Goal: Transaction & Acquisition: Purchase product/service

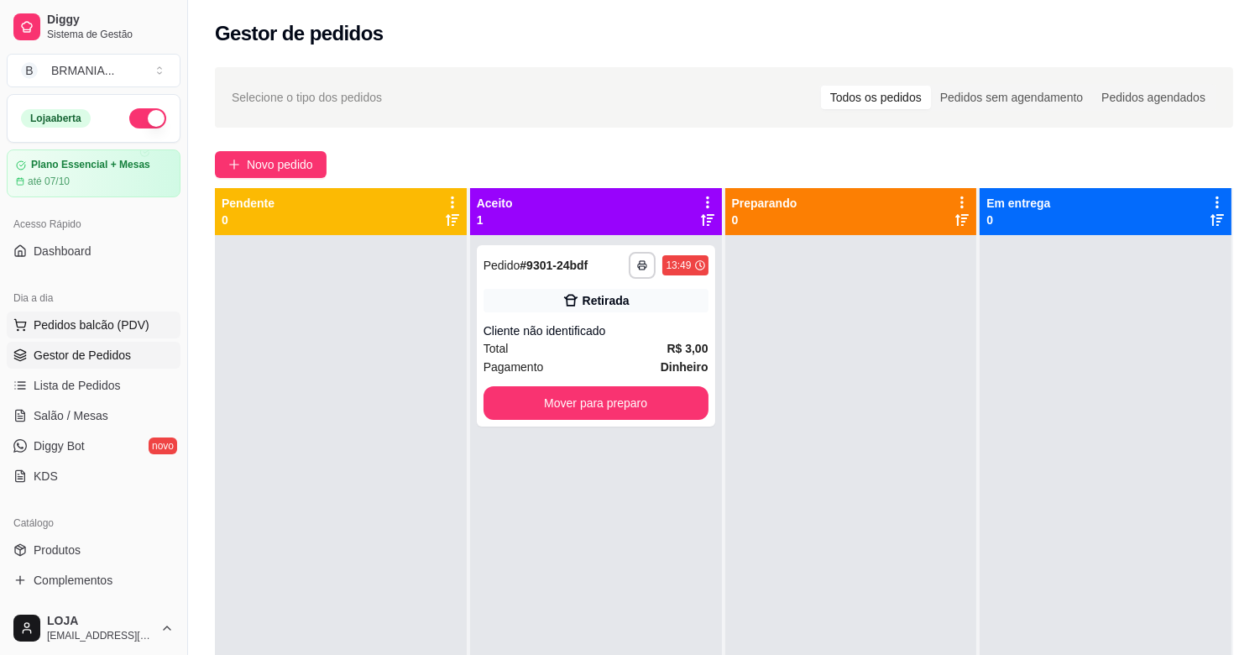
drag, startPoint x: 103, startPoint y: 322, endPoint x: 64, endPoint y: 317, distance: 39.7
click at [102, 322] on span "Pedidos balcão (PDV)" at bounding box center [92, 325] width 116 height 17
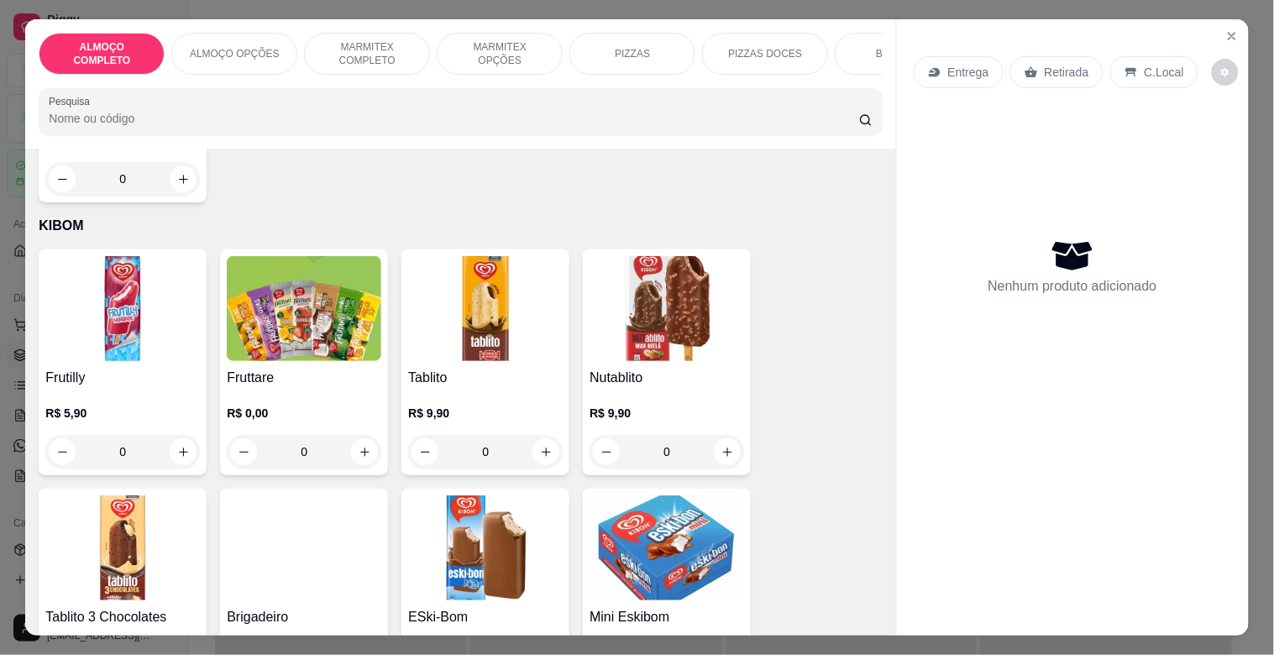
scroll to position [8580, 0]
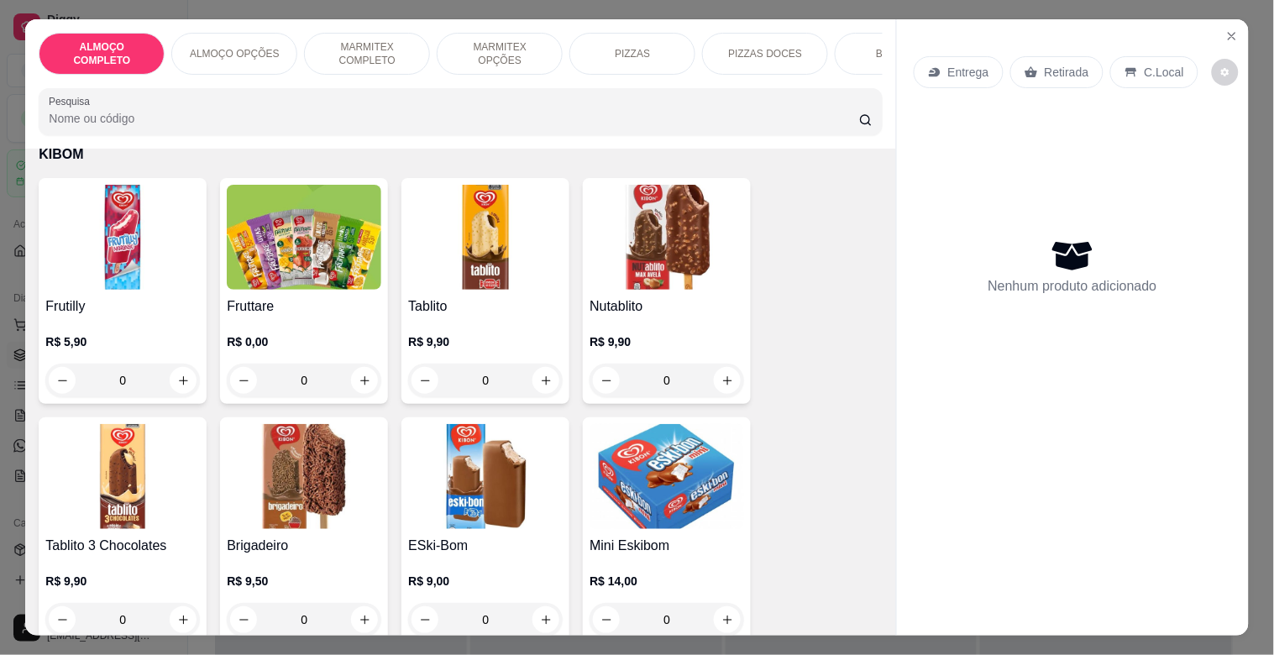
click at [90, 536] on h4 "Tablito 3 Chocolates" at bounding box center [122, 546] width 154 height 20
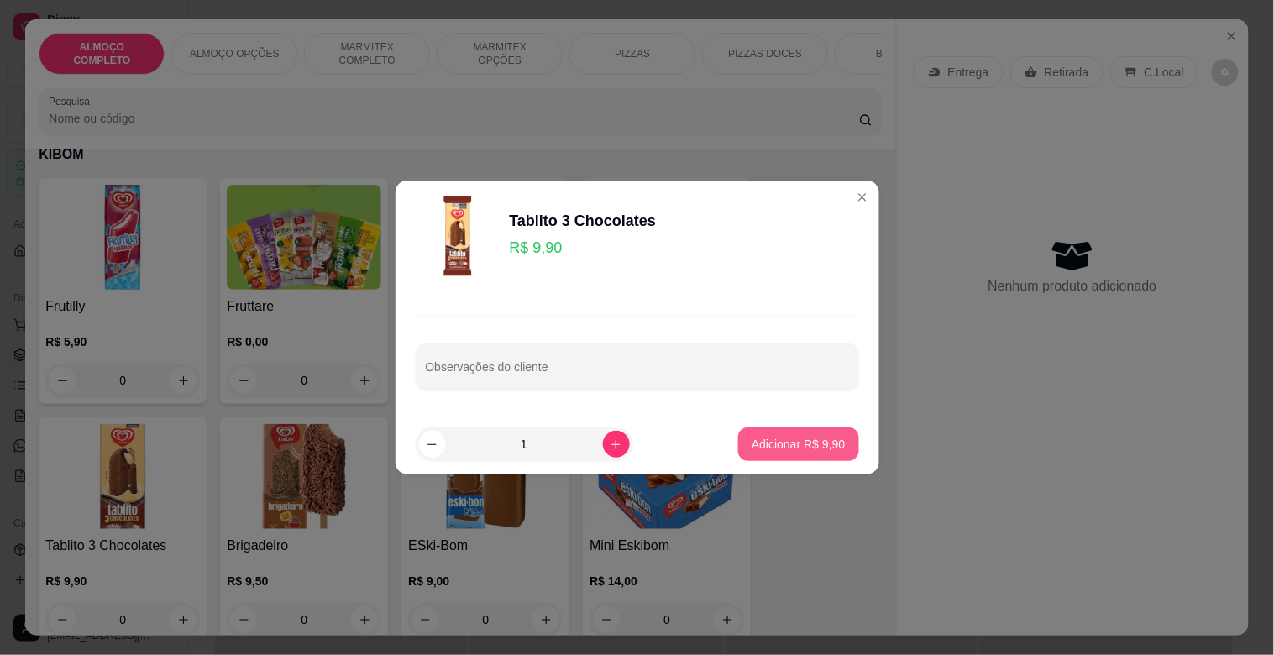
click at [816, 447] on p "Adicionar R$ 9,90" at bounding box center [797, 444] width 93 height 17
type input "1"
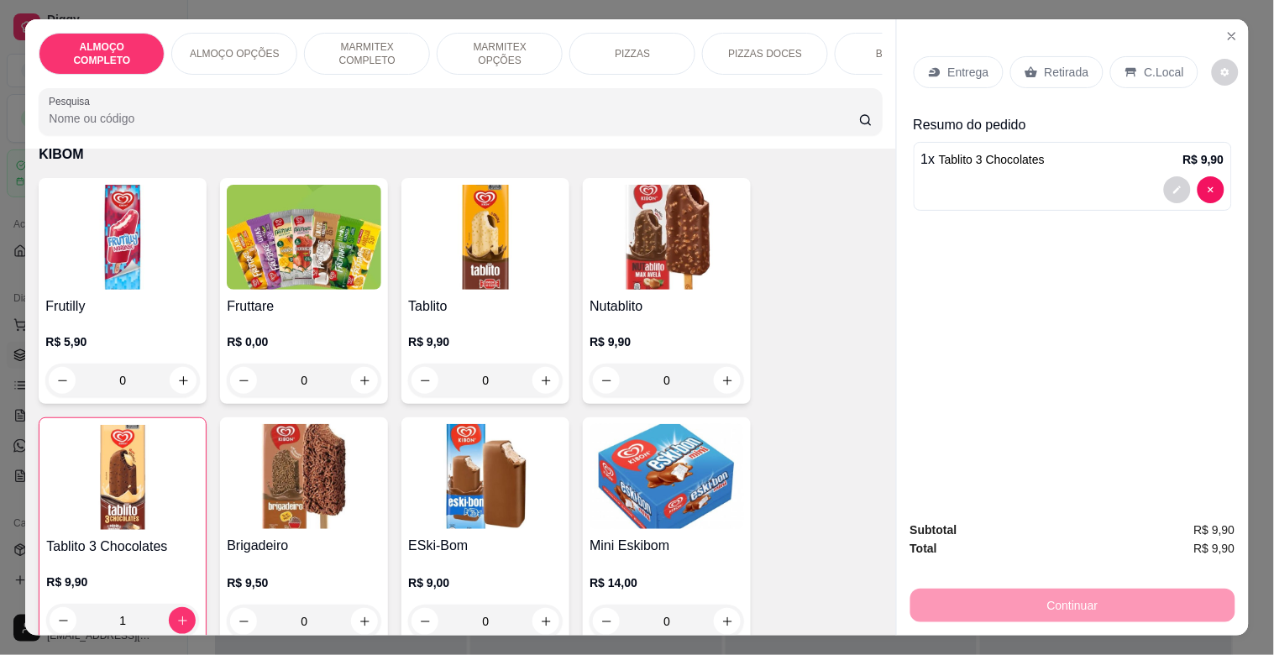
click at [1044, 65] on p "Retirada" at bounding box center [1066, 72] width 44 height 17
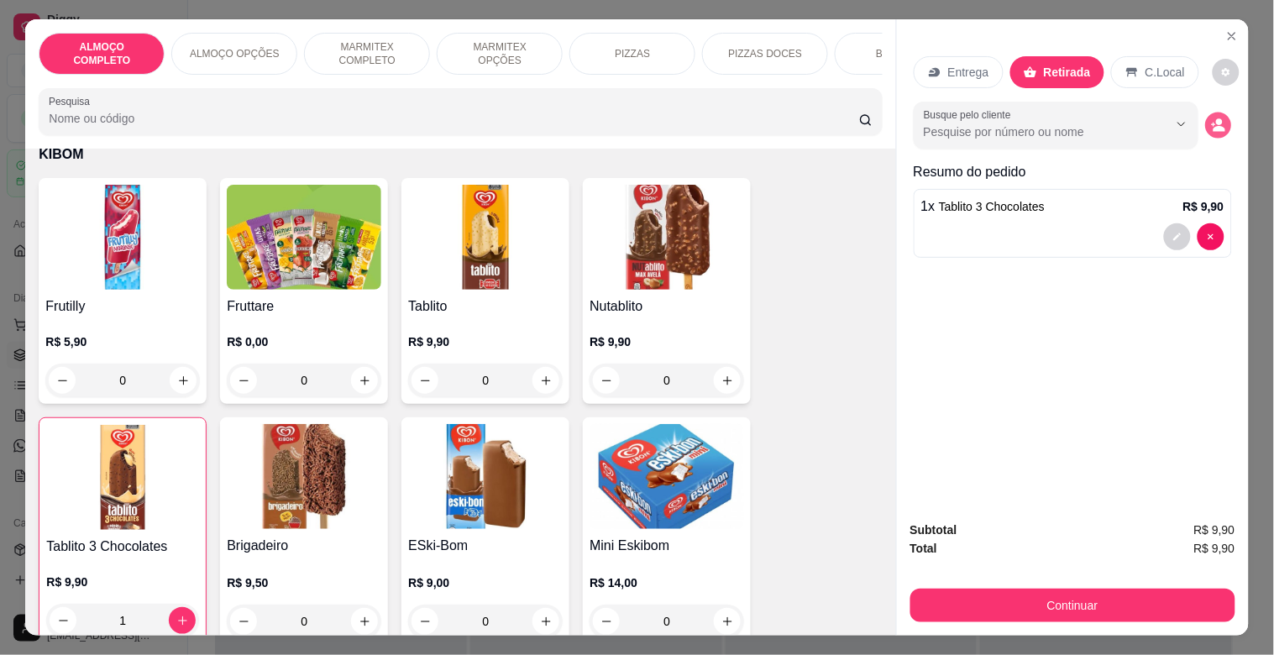
click at [1211, 118] on icon "decrease-product-quantity" at bounding box center [1218, 125] width 14 height 14
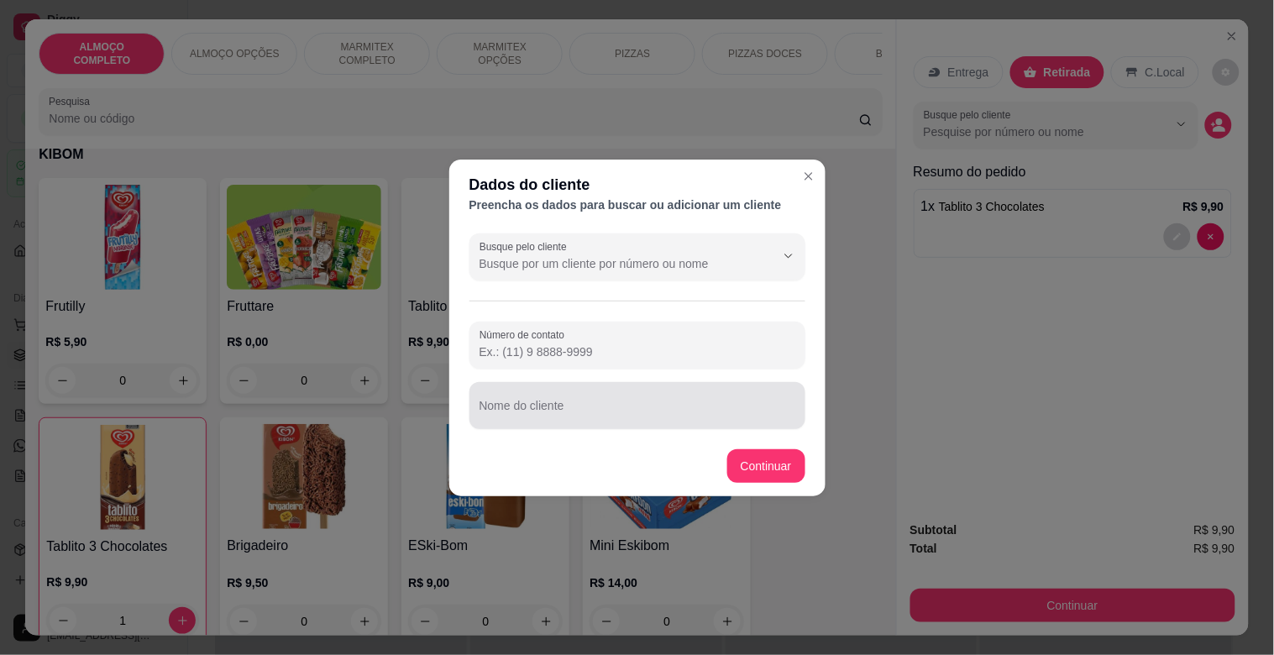
click at [539, 400] on div at bounding box center [637, 406] width 316 height 34
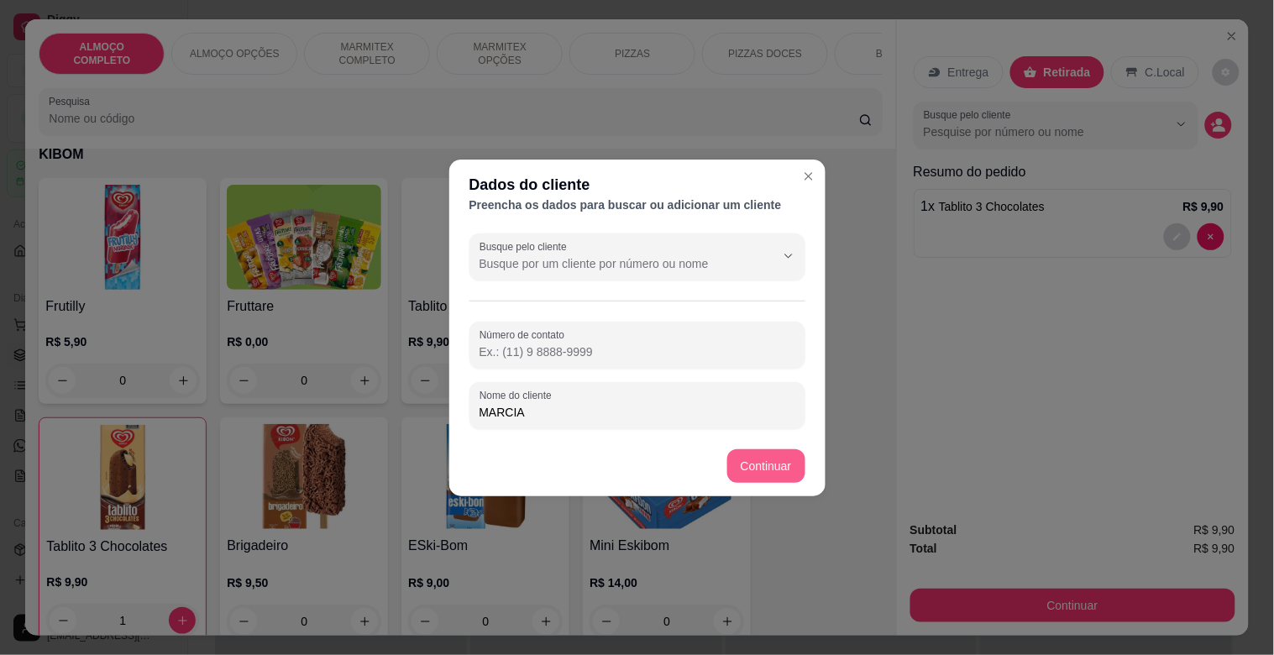
type input "MARCIA"
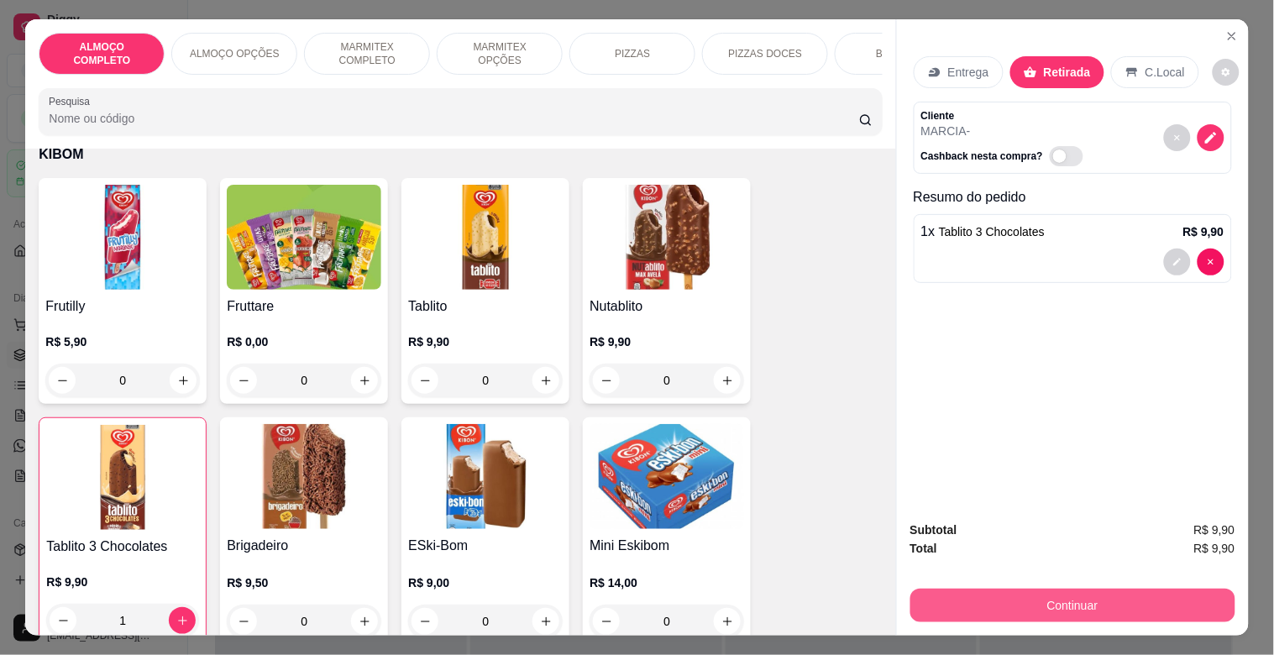
click at [987, 589] on button "Continuar" at bounding box center [1072, 606] width 325 height 34
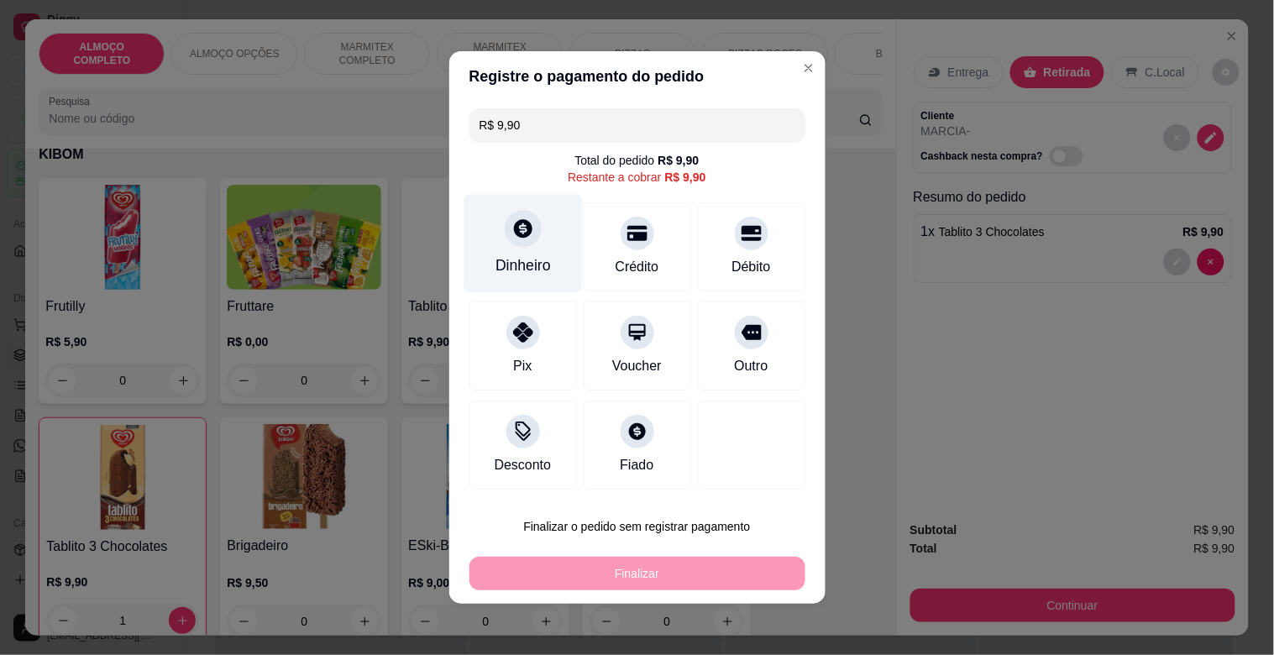
click at [495, 261] on div "Dinheiro" at bounding box center [522, 265] width 55 height 22
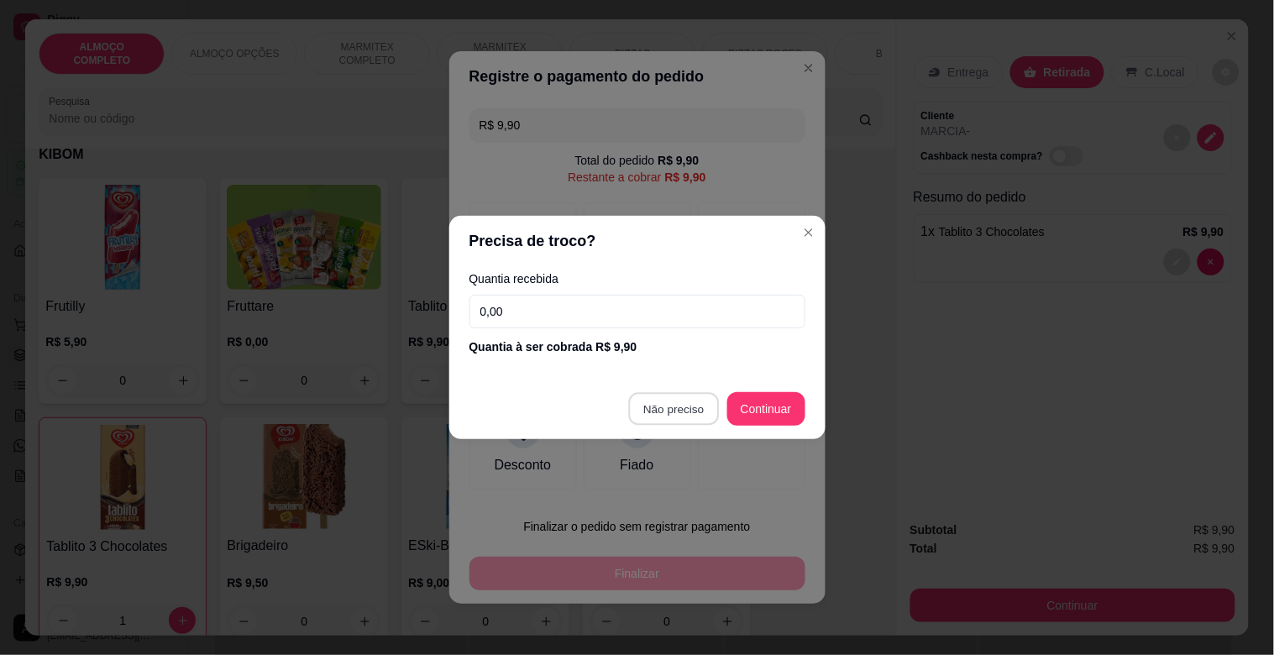
type input "R$ 0,00"
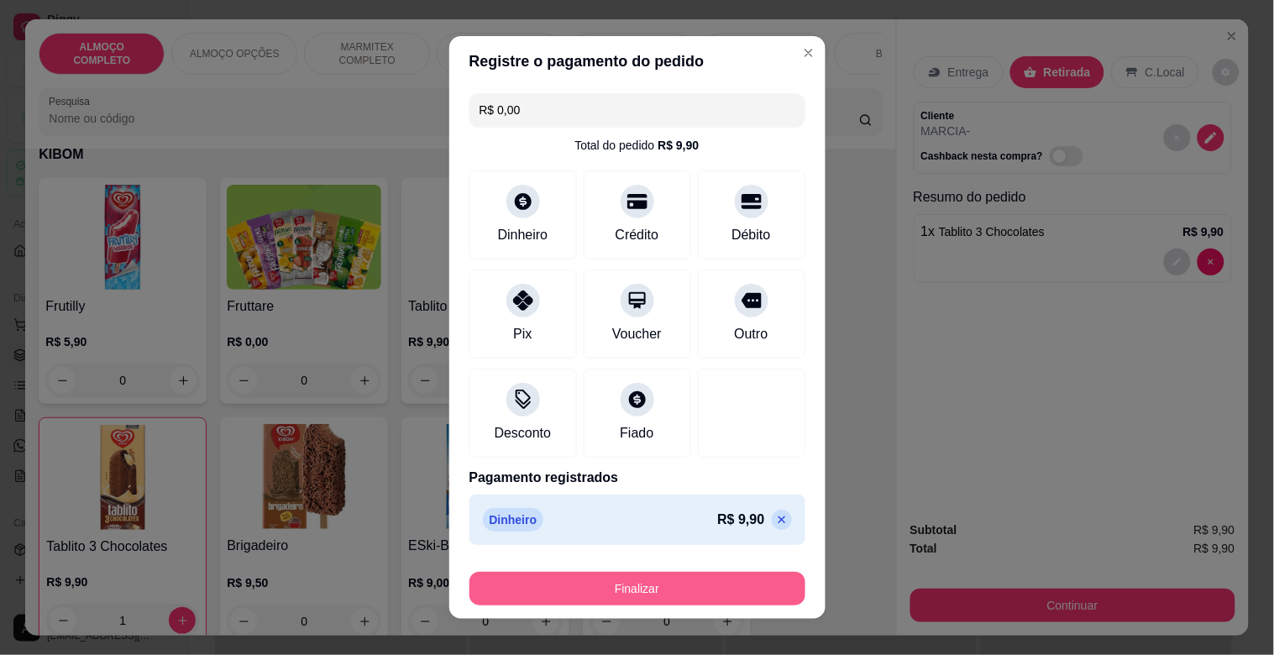
click at [634, 581] on button "Finalizar" at bounding box center [637, 589] width 336 height 34
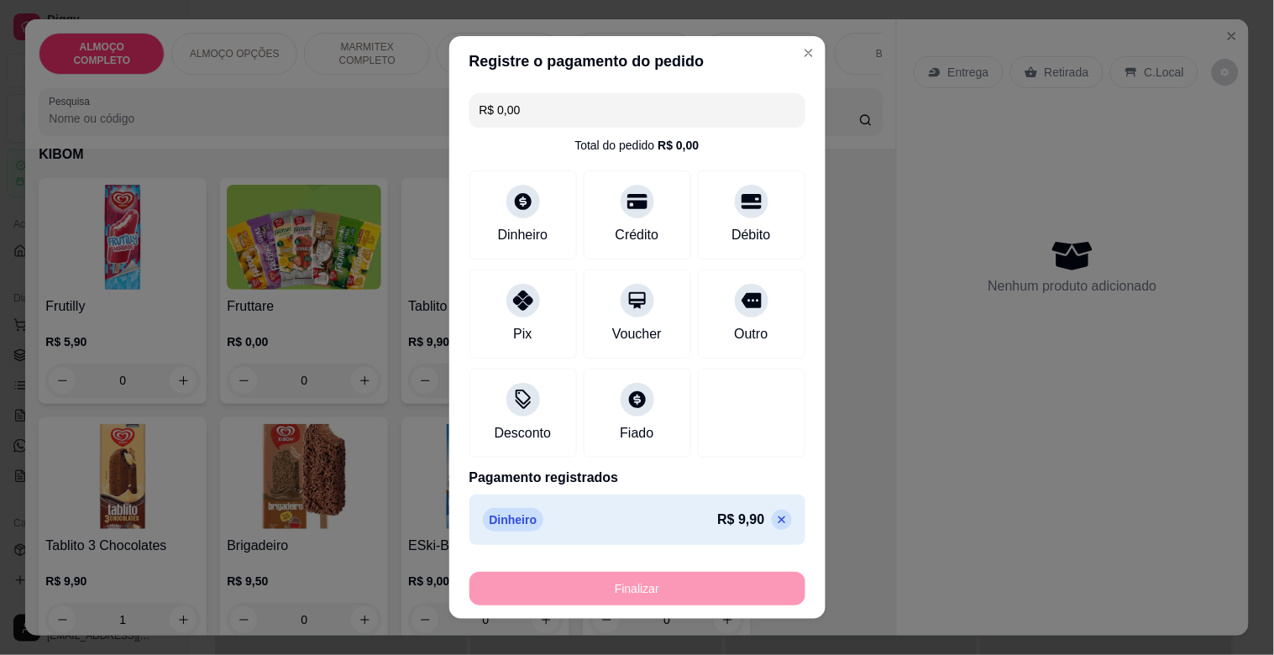
type input "0"
type input "-R$ 9,90"
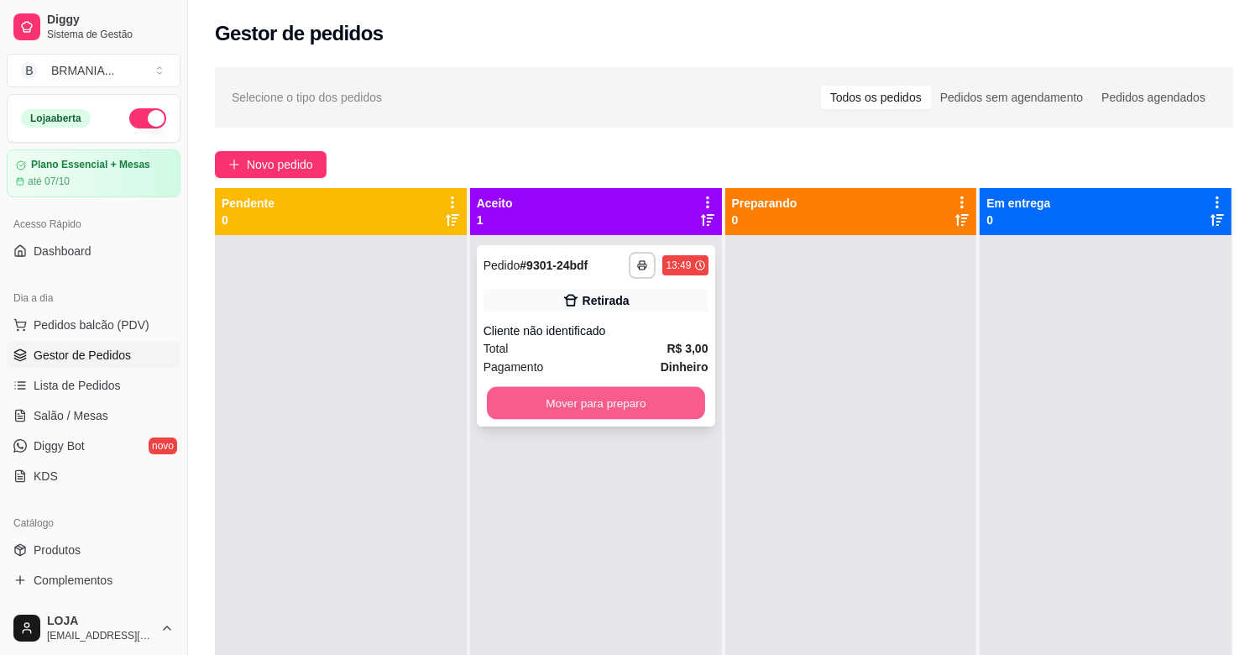
click at [567, 395] on button "Mover para preparo" at bounding box center [596, 403] width 218 height 33
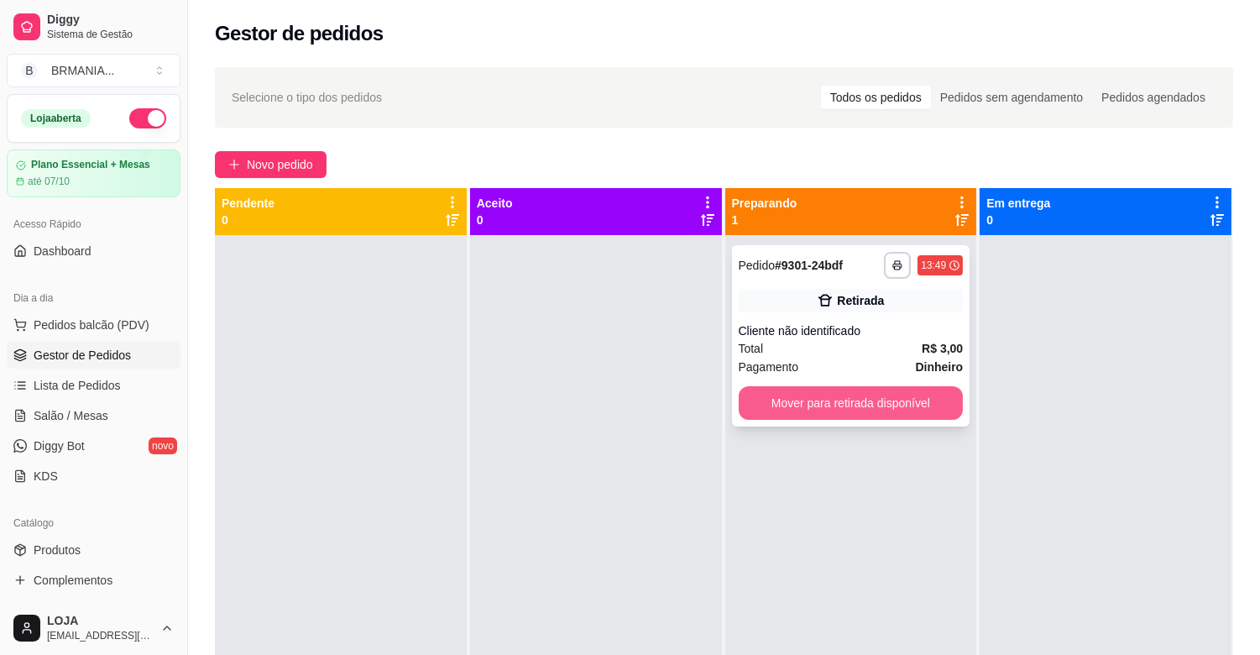
click at [812, 405] on button "Mover para retirada disponível" at bounding box center [851, 403] width 225 height 34
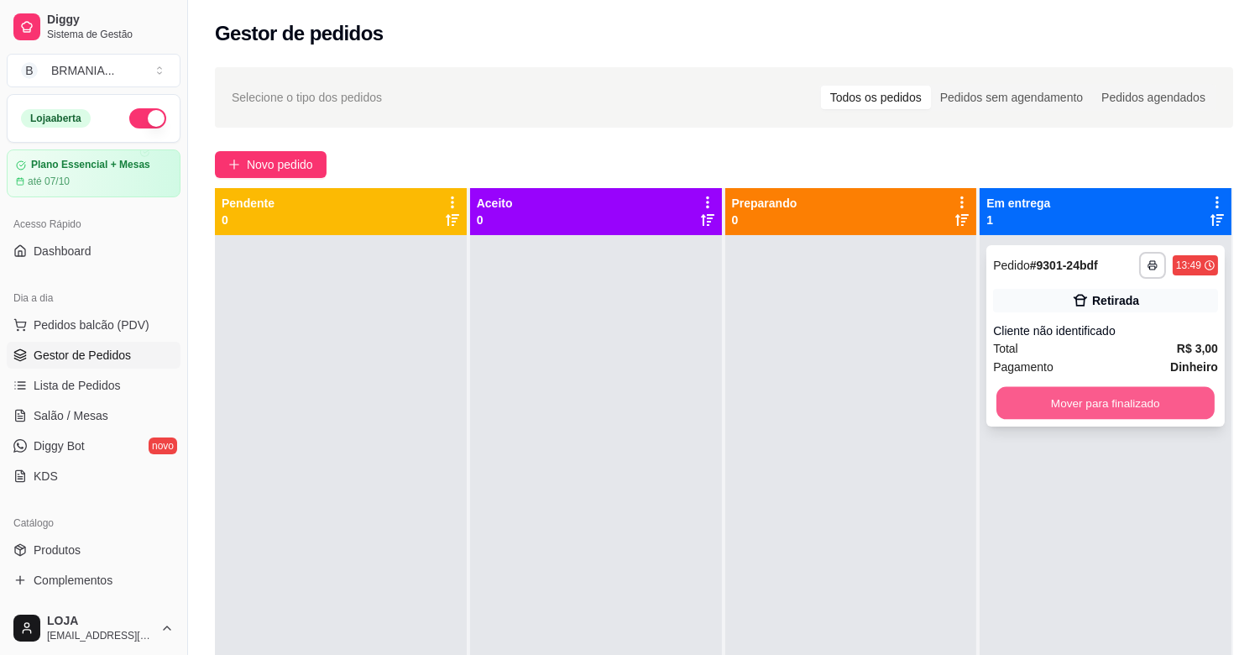
click at [1120, 405] on button "Mover para finalizado" at bounding box center [1106, 403] width 218 height 33
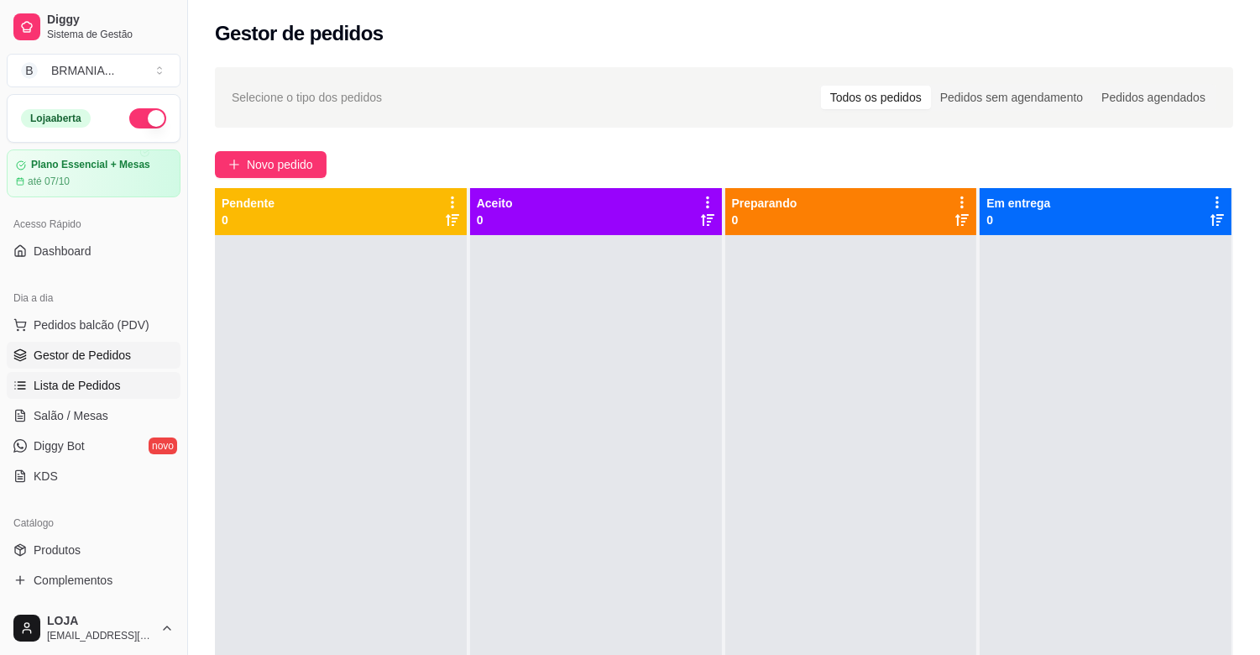
click at [94, 386] on span "Lista de Pedidos" at bounding box center [77, 385] width 87 height 17
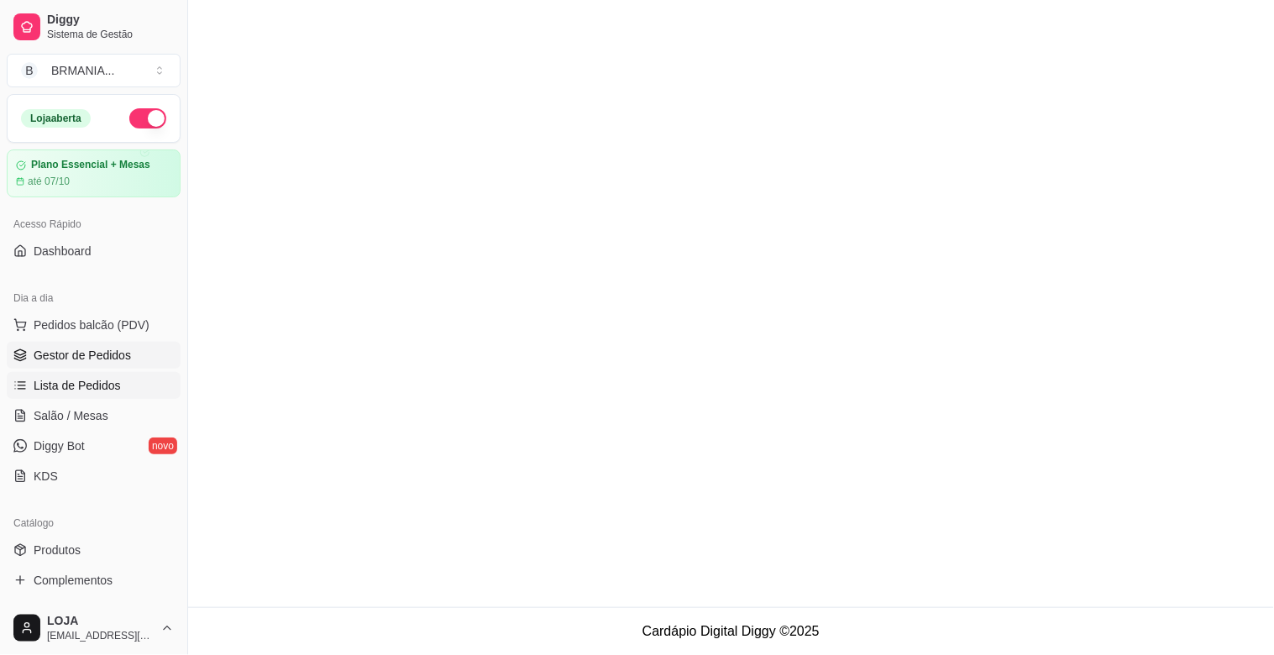
click at [129, 351] on link "Gestor de Pedidos" at bounding box center [94, 355] width 174 height 27
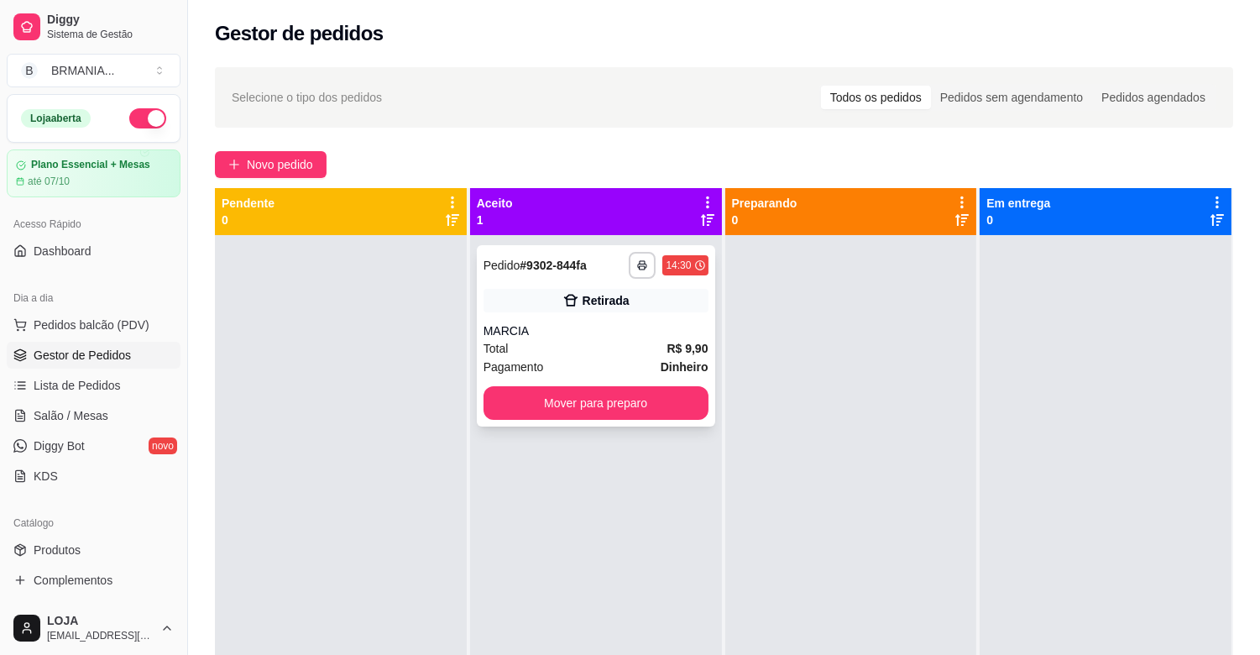
click at [549, 298] on div "Retirada" at bounding box center [596, 301] width 225 height 24
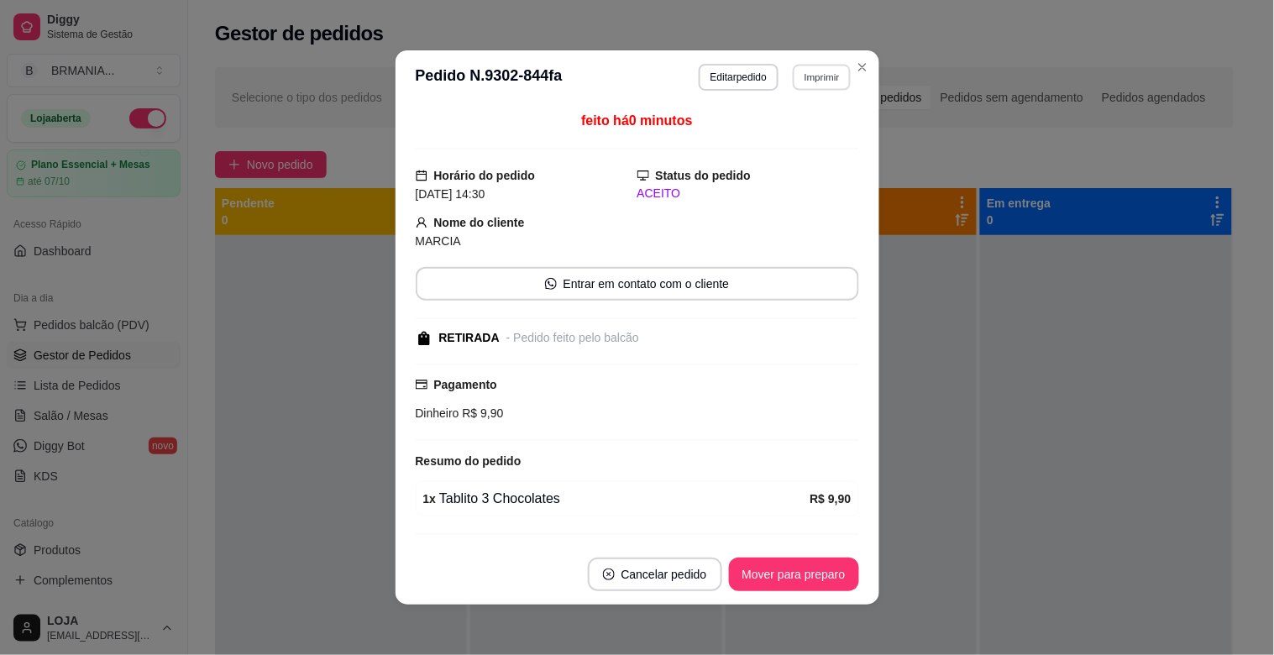
click at [819, 76] on button "Imprimir" at bounding box center [822, 77] width 58 height 26
click at [803, 129] on button "IMPRESSORA" at bounding box center [786, 136] width 122 height 27
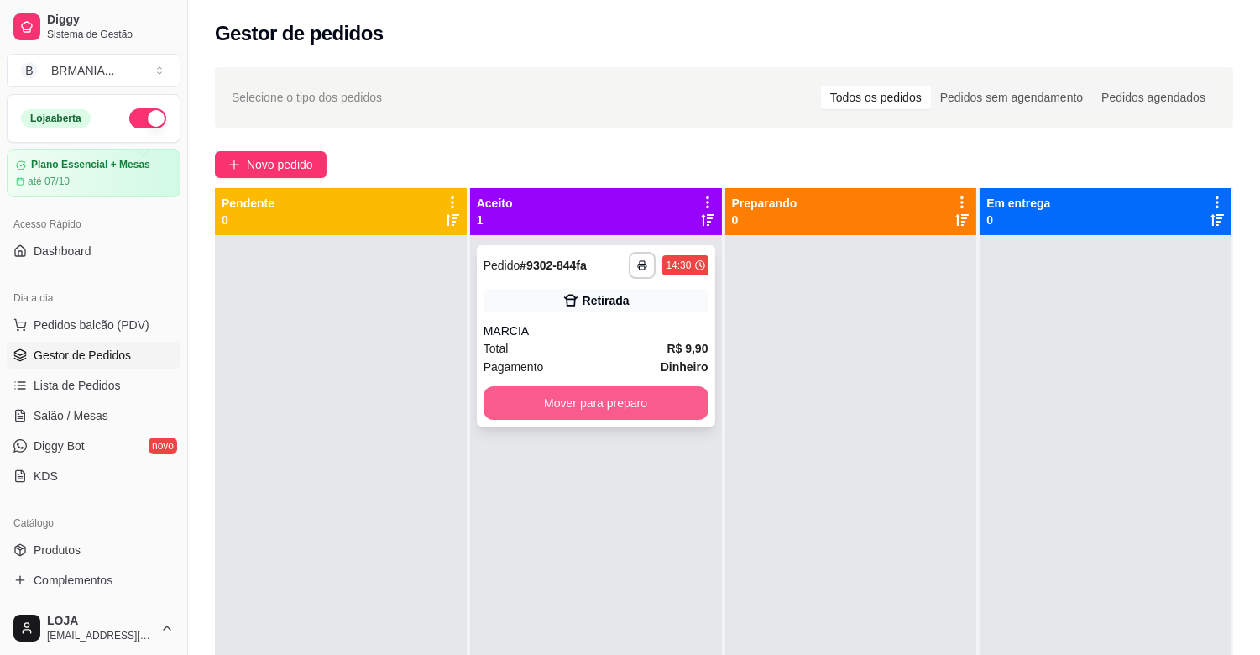
click at [621, 393] on button "Mover para preparo" at bounding box center [596, 403] width 225 height 34
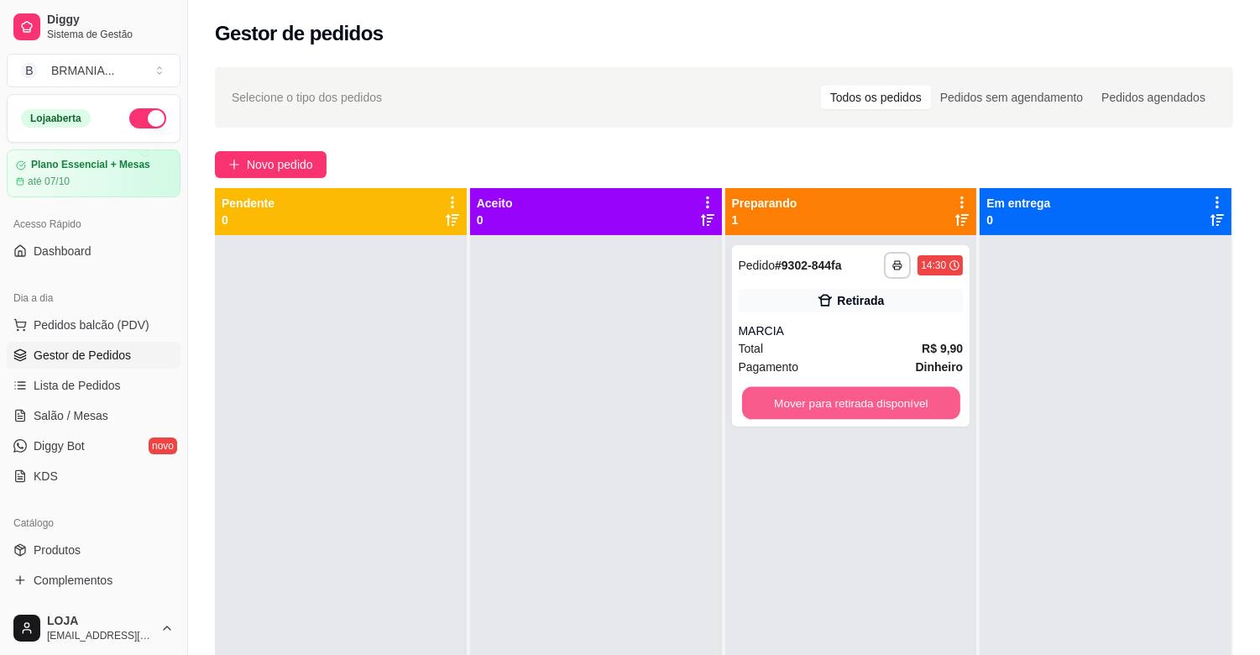
click at [842, 392] on button "Mover para retirada disponível" at bounding box center [851, 403] width 218 height 33
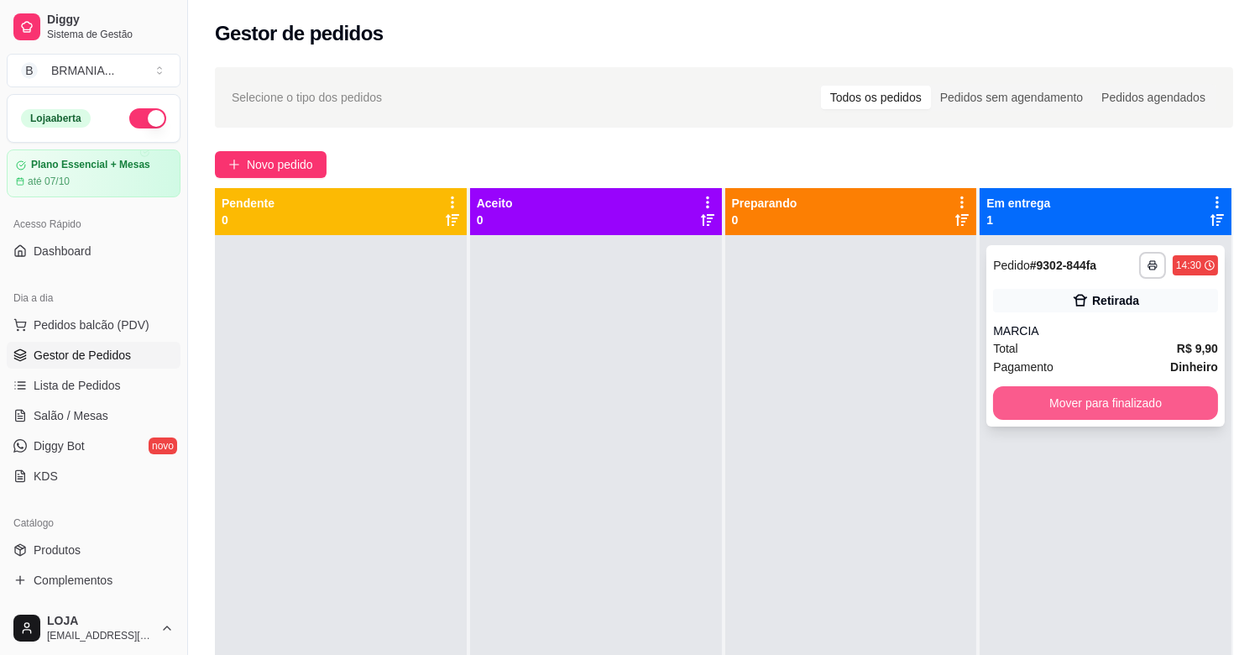
click at [1080, 395] on button "Mover para finalizado" at bounding box center [1105, 403] width 225 height 34
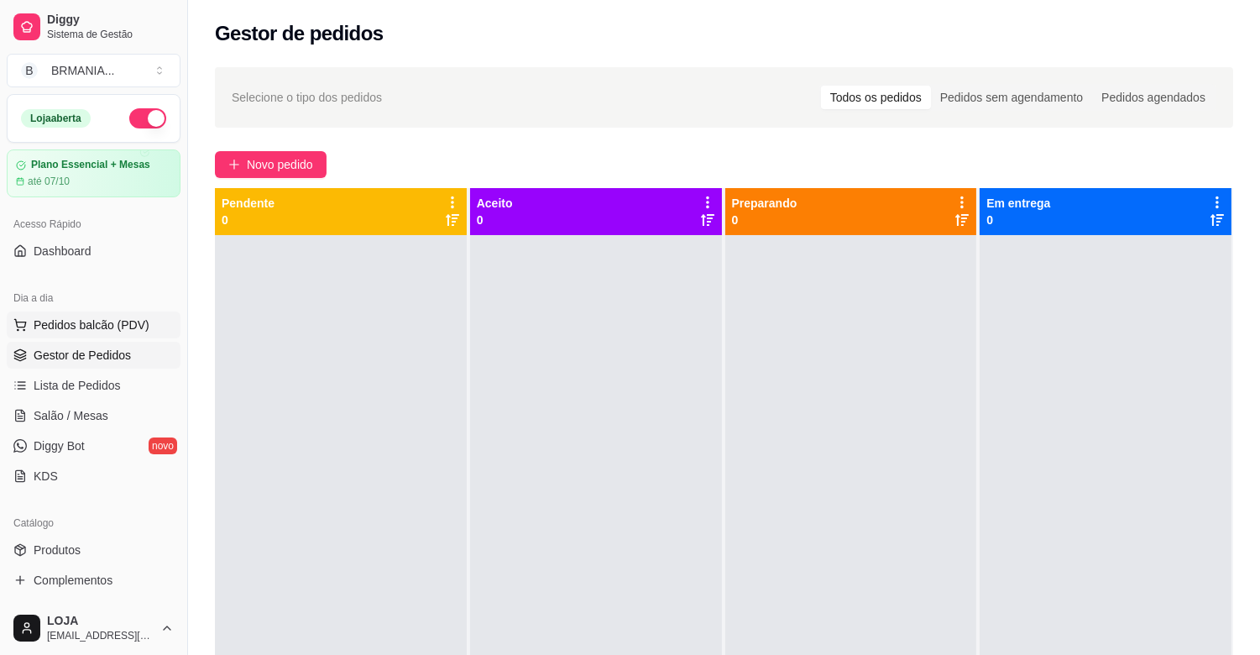
click at [112, 317] on span "Pedidos balcão (PDV)" at bounding box center [92, 325] width 116 height 17
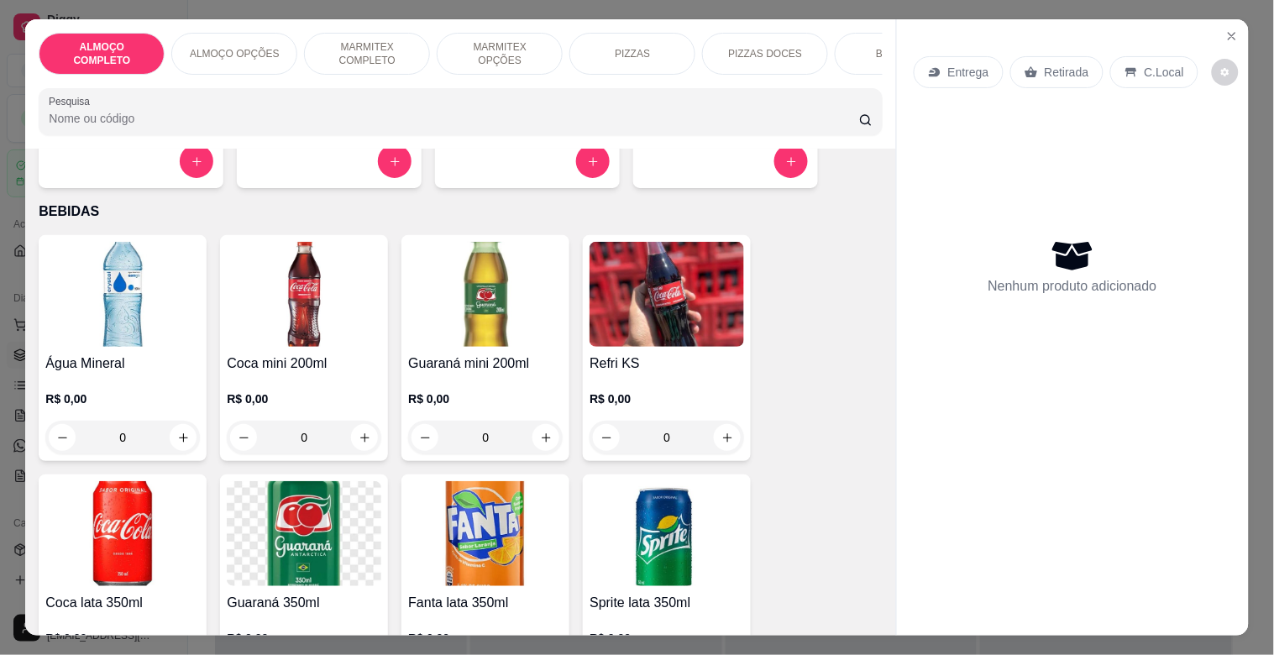
scroll to position [1758, 0]
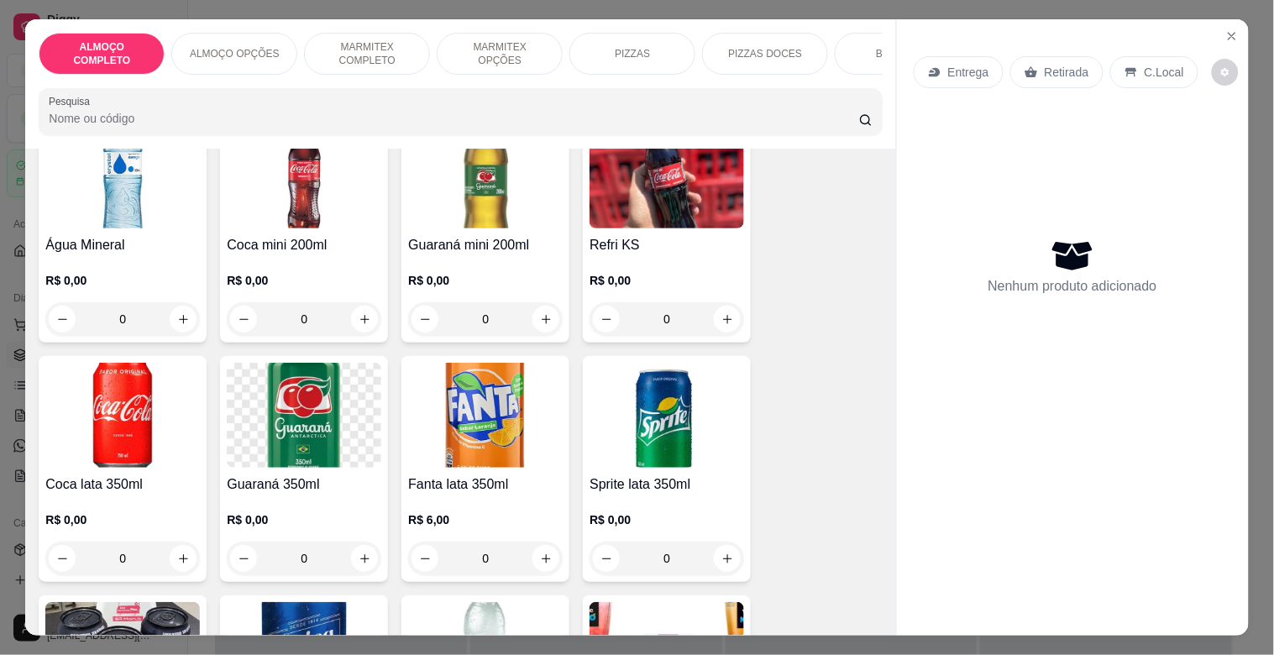
click at [45, 179] on img at bounding box center [122, 175] width 154 height 105
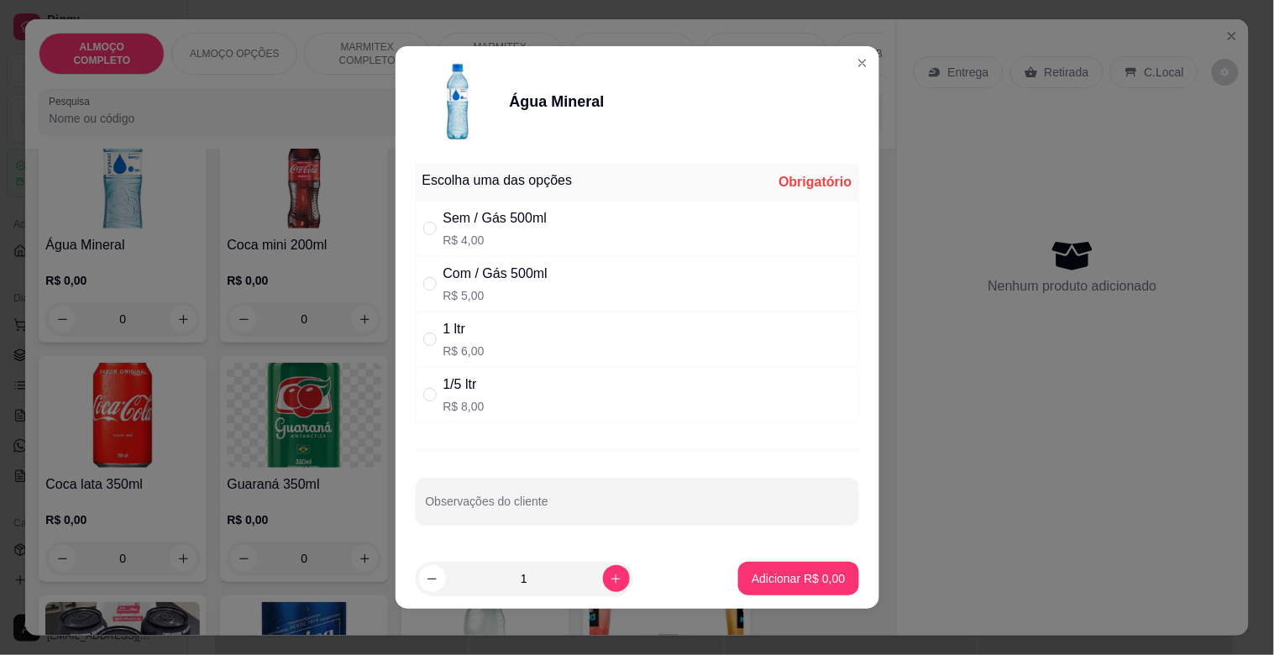
click at [592, 264] on div "Com / Gás 500ml R$ 5,00" at bounding box center [637, 283] width 443 height 55
radio input "true"
click at [808, 579] on p "Adicionar R$ 5,00" at bounding box center [797, 578] width 93 height 17
type input "1"
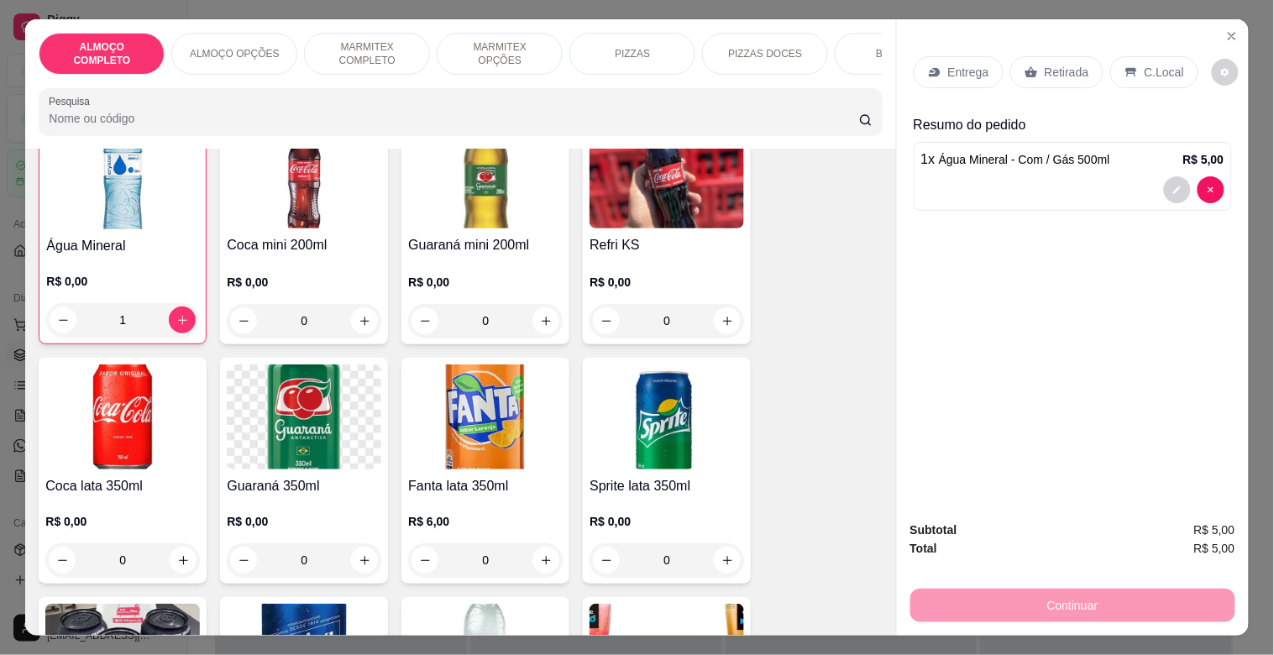
scroll to position [1759, 0]
click at [1054, 72] on p "Retirada" at bounding box center [1066, 72] width 44 height 17
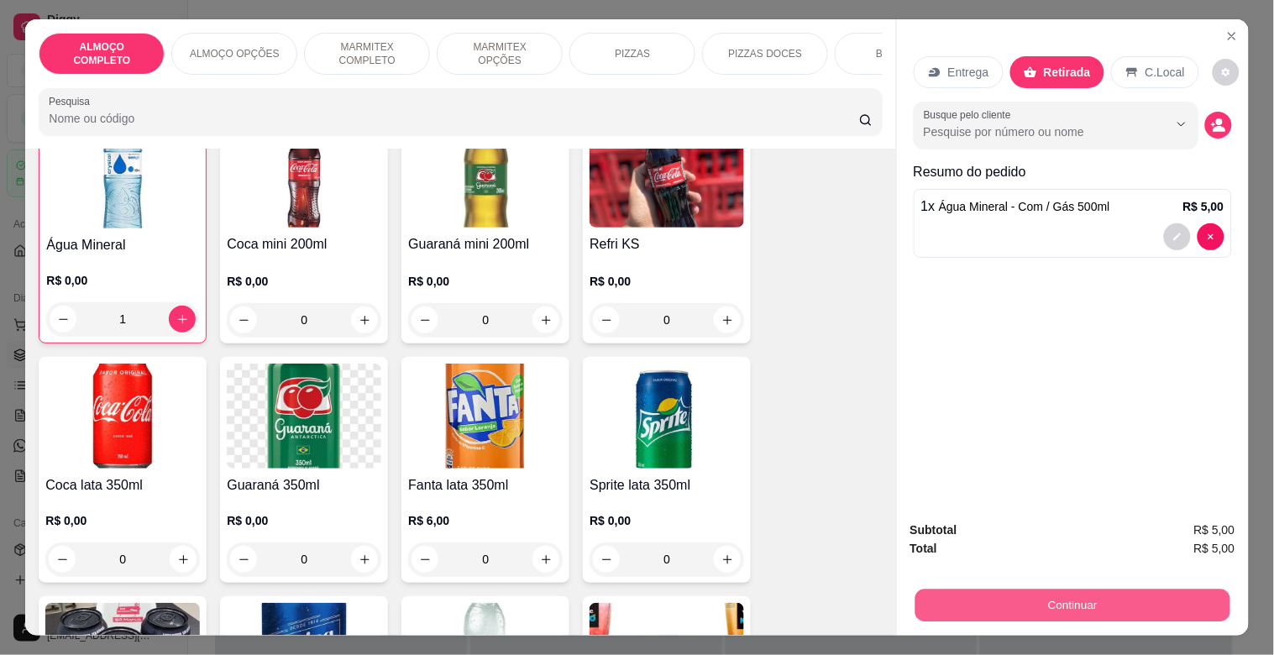
click at [1120, 593] on button "Continuar" at bounding box center [1071, 605] width 315 height 33
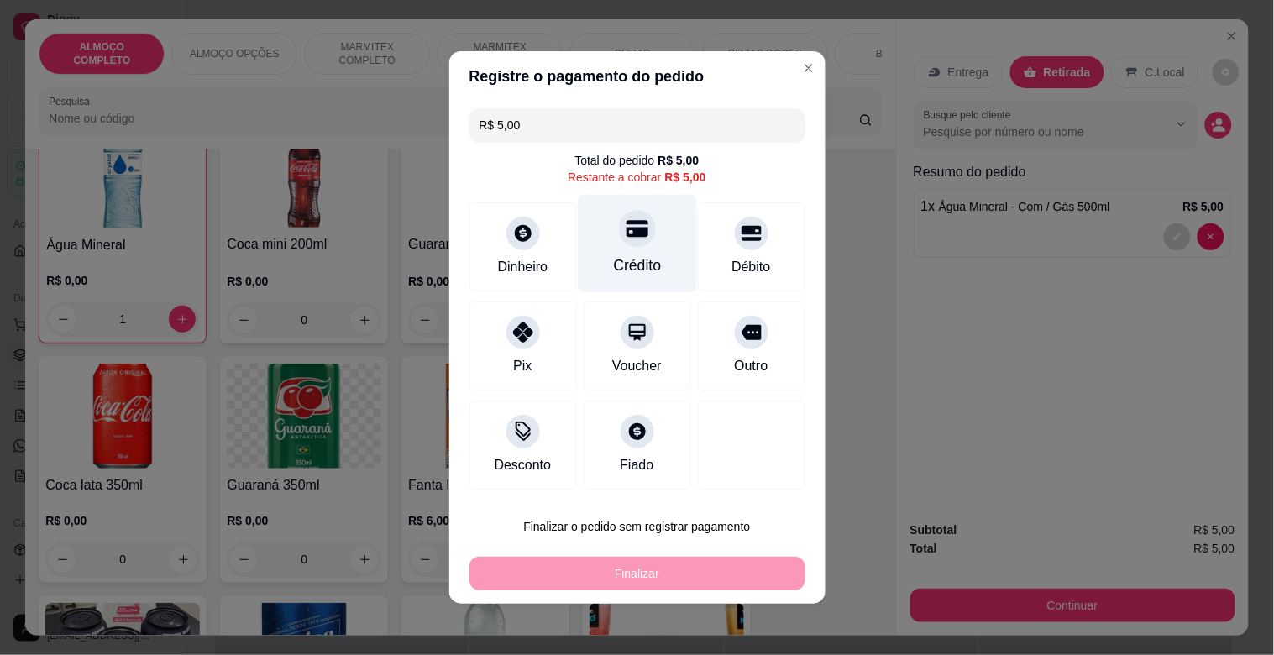
click at [621, 278] on div "Crédito" at bounding box center [637, 244] width 118 height 98
type input "R$ 0,00"
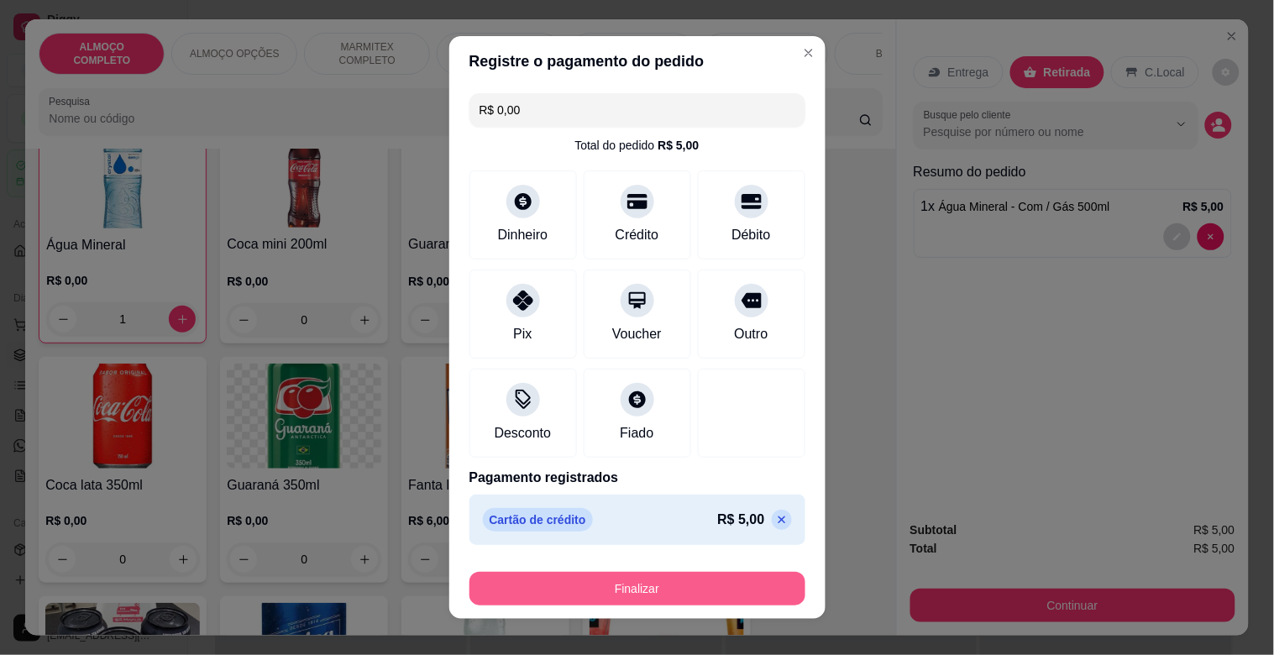
click at [711, 599] on button "Finalizar" at bounding box center [637, 589] width 336 height 34
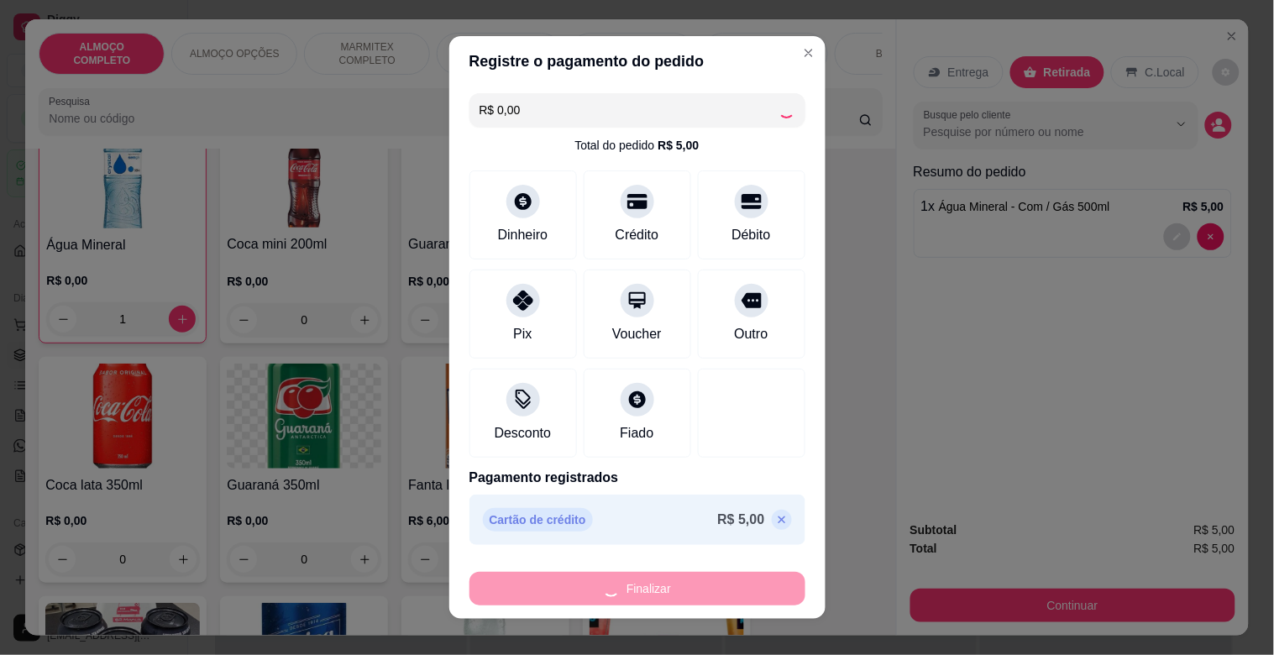
type input "0"
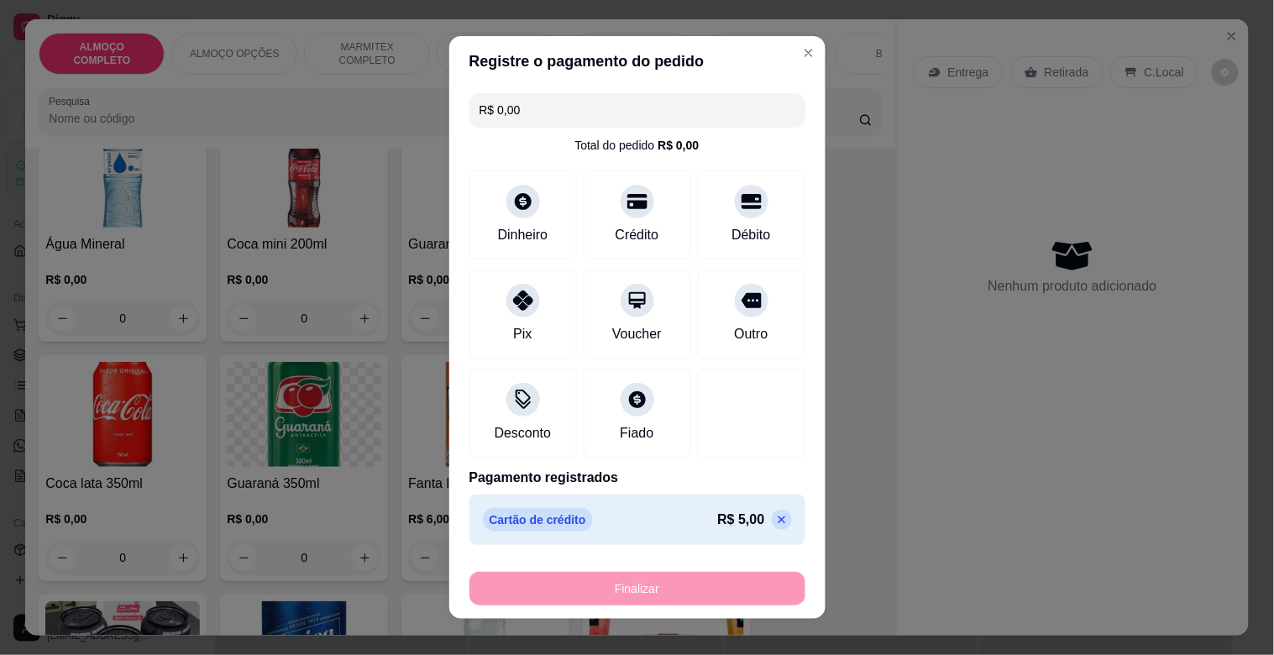
type input "-R$ 5,00"
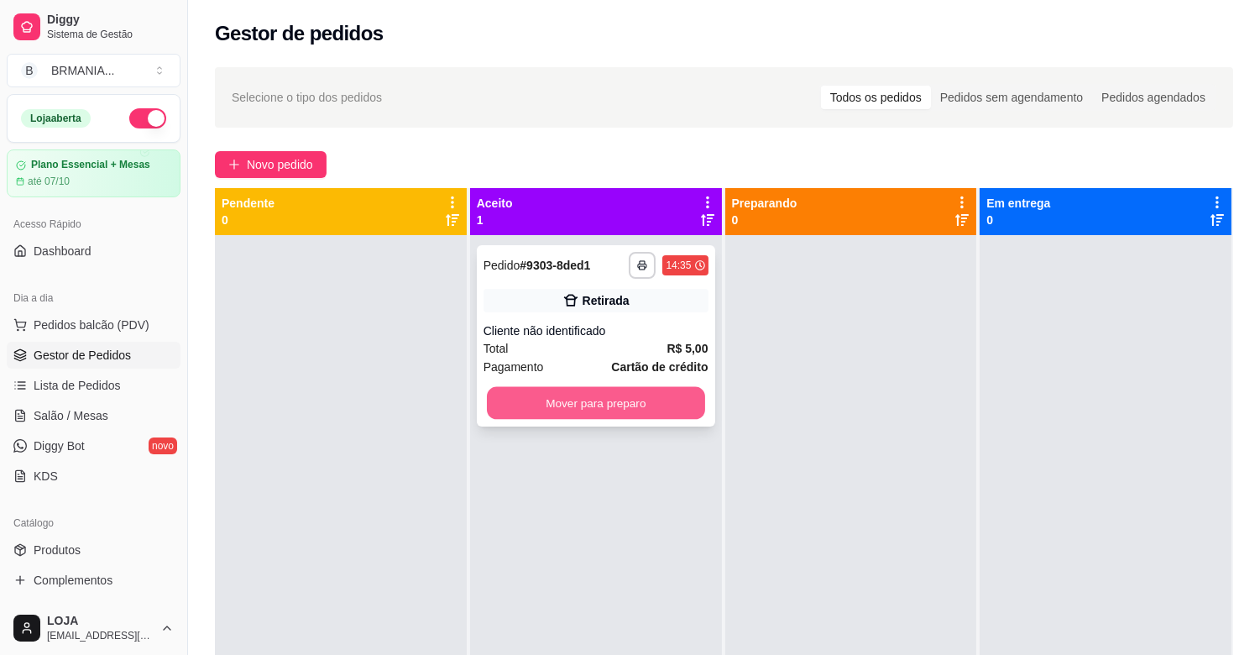
click at [643, 398] on button "Mover para preparo" at bounding box center [596, 403] width 218 height 33
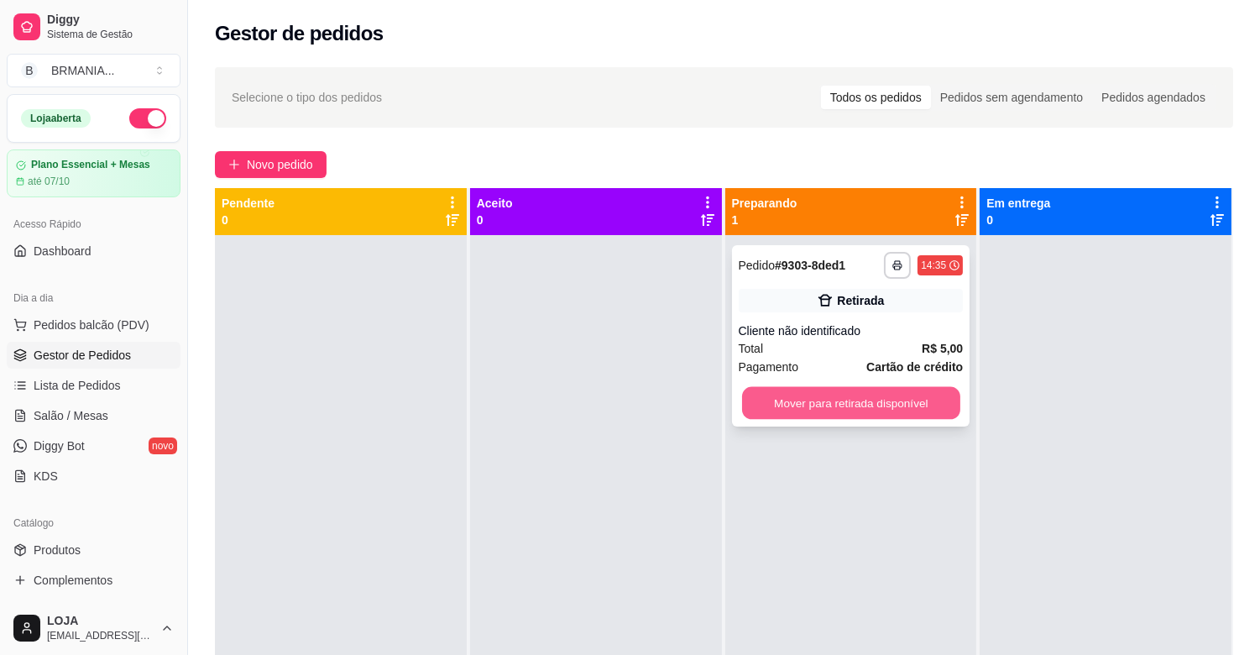
click at [848, 401] on button "Mover para retirada disponível" at bounding box center [851, 403] width 218 height 33
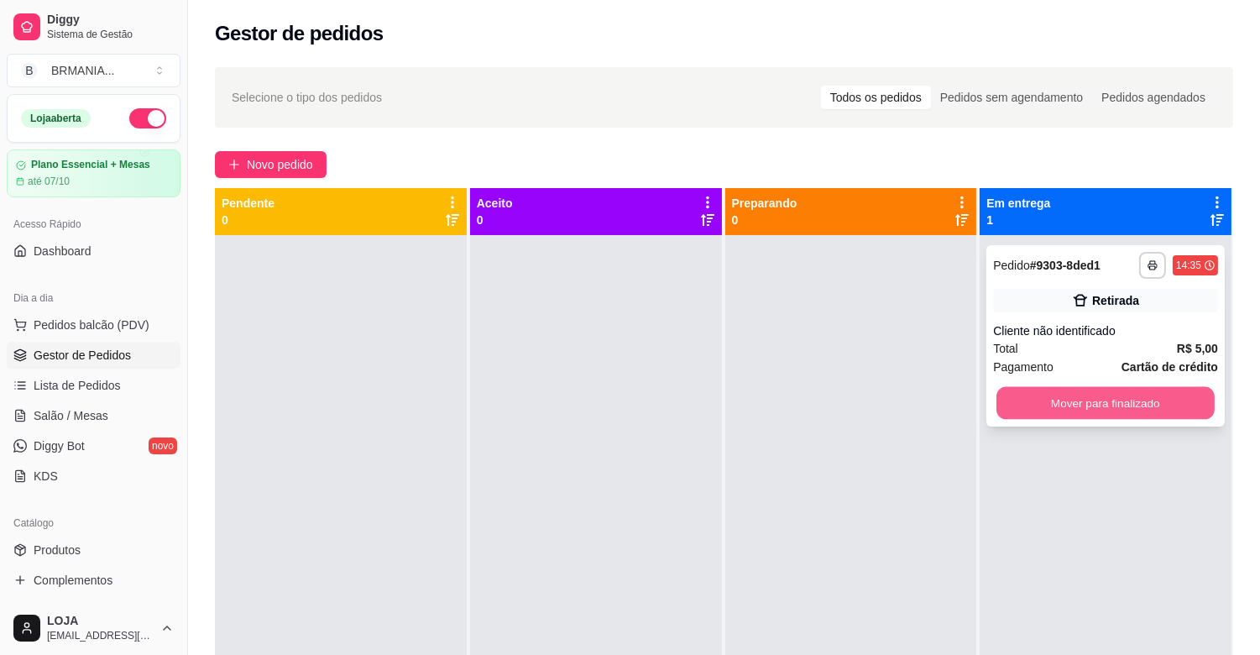
click at [1131, 401] on button "Mover para finalizado" at bounding box center [1106, 403] width 218 height 33
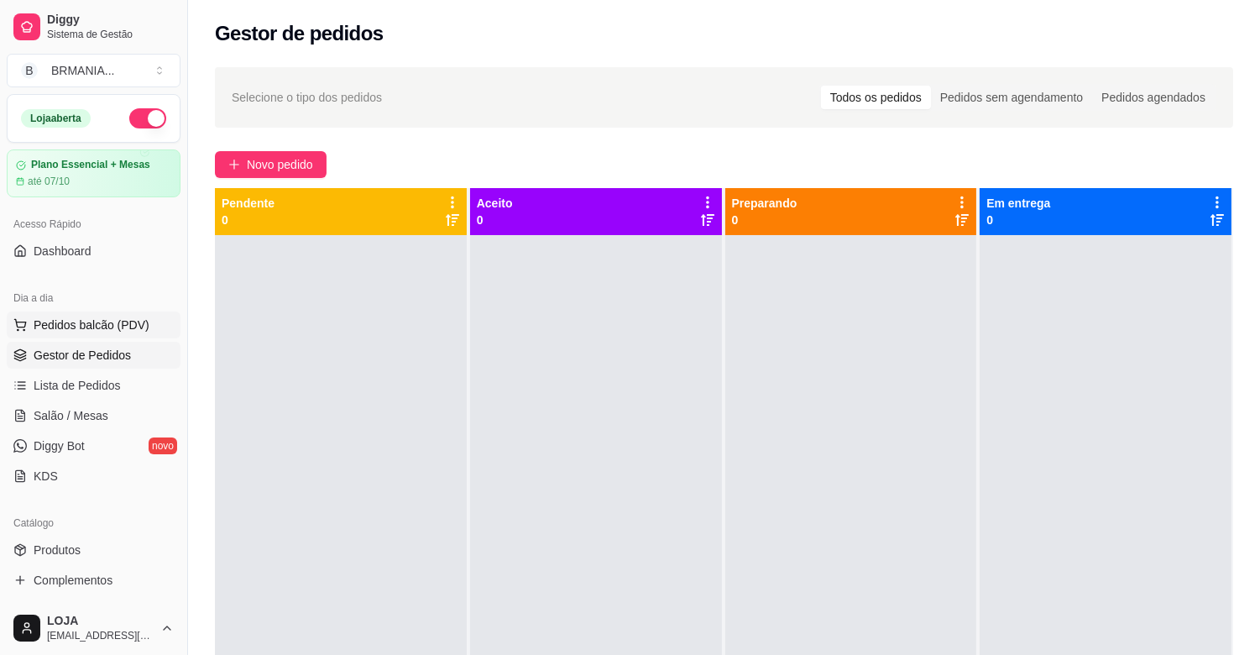
click at [109, 328] on span "Pedidos balcão (PDV)" at bounding box center [92, 325] width 116 height 17
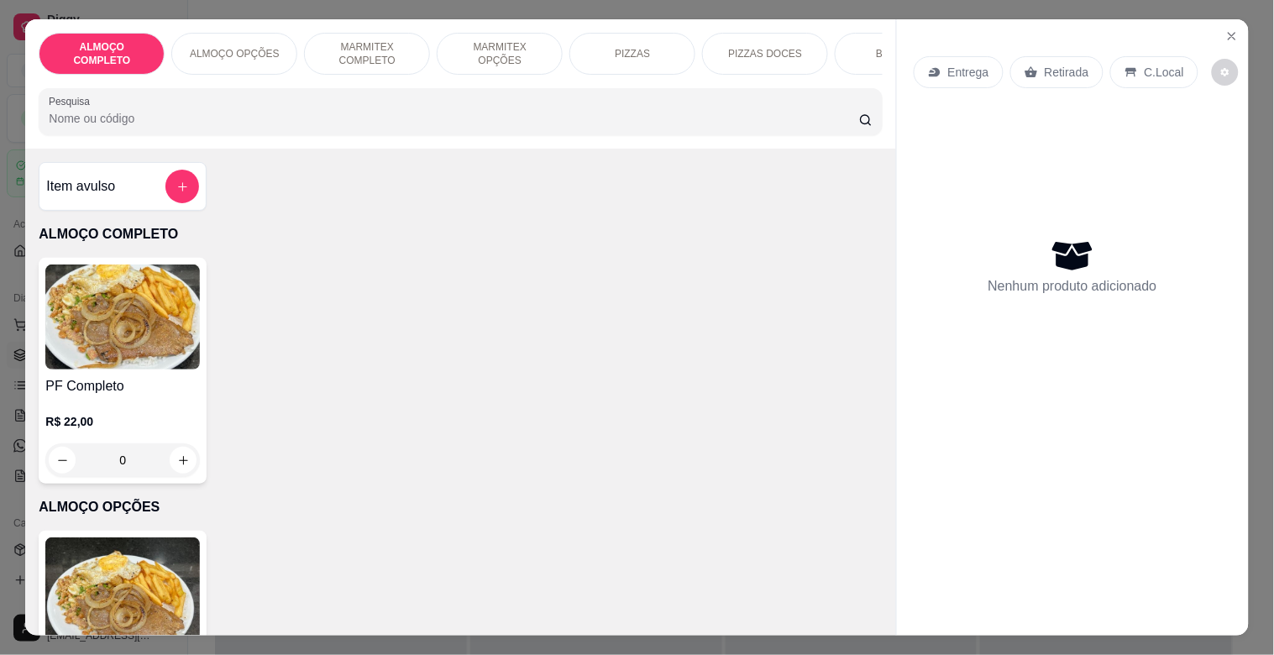
scroll to position [0, 779]
click at [449, 90] on div "ALMOÇO COMPLETO ALMOÇO OPÇÕES MARMITEX COMPLETO MARMITEX OPÇÕES PIZZAS PIZZAS D…" at bounding box center [460, 83] width 870 height 129
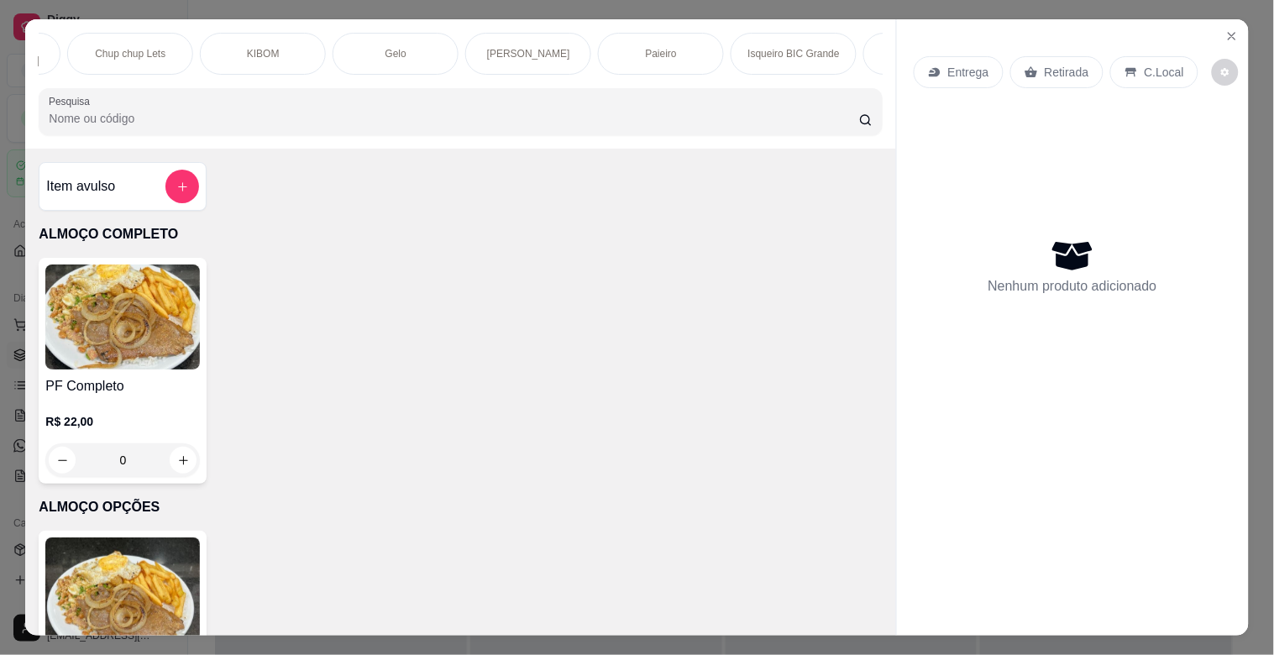
scroll to position [0, 1777]
click at [81, 49] on p "Chup chup [PERSON_NAME]" at bounding box center [48, 53] width 97 height 27
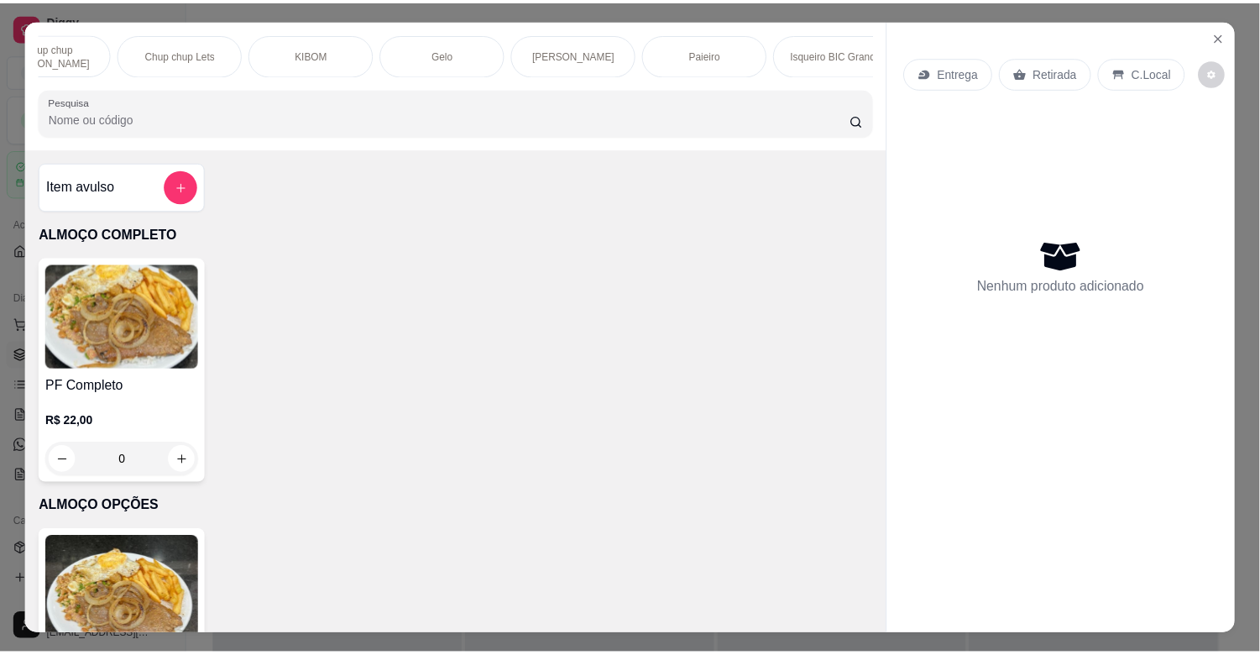
scroll to position [40, 0]
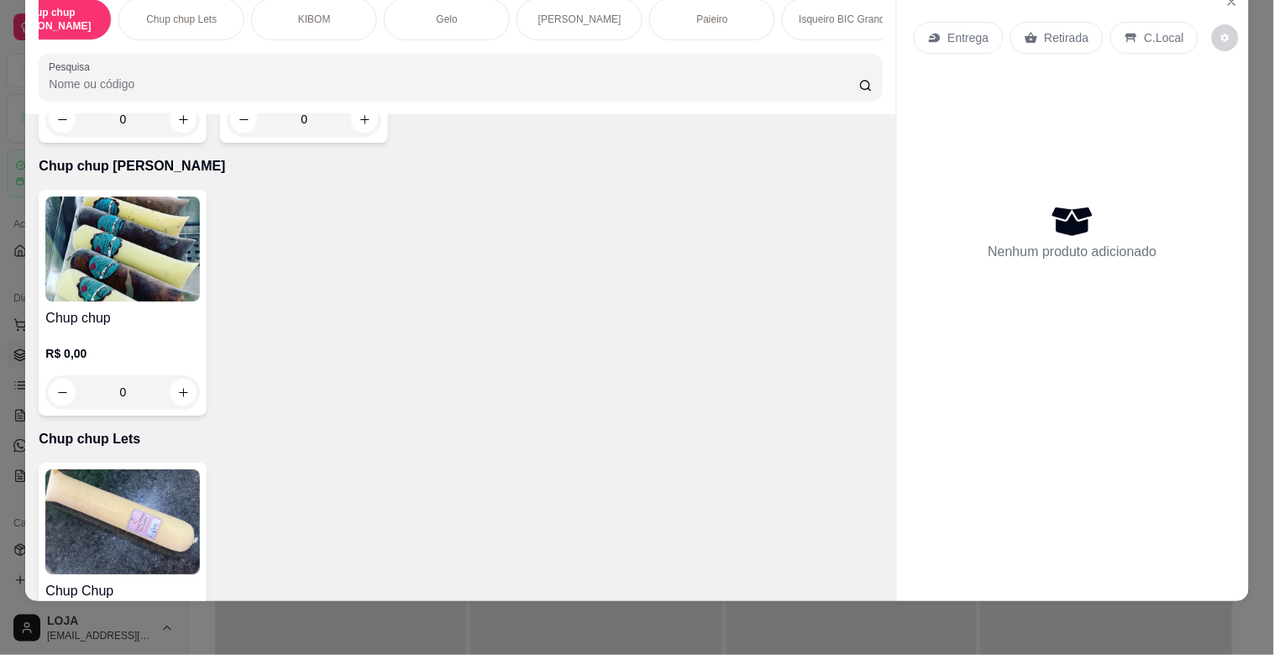
click at [85, 196] on img at bounding box center [122, 248] width 154 height 105
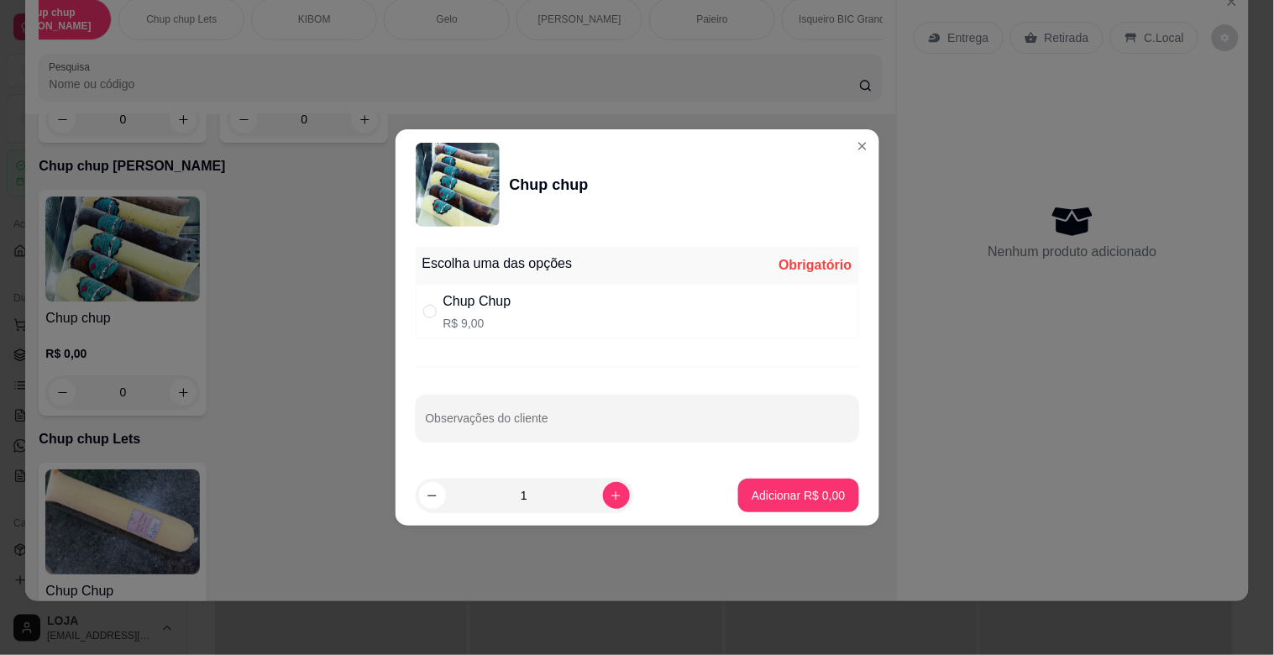
click at [552, 309] on div "Chup Chup R$ 9,00" at bounding box center [637, 311] width 443 height 55
radio input "true"
click at [803, 498] on p "Adicionar R$ 9,00" at bounding box center [798, 495] width 91 height 16
type input "1"
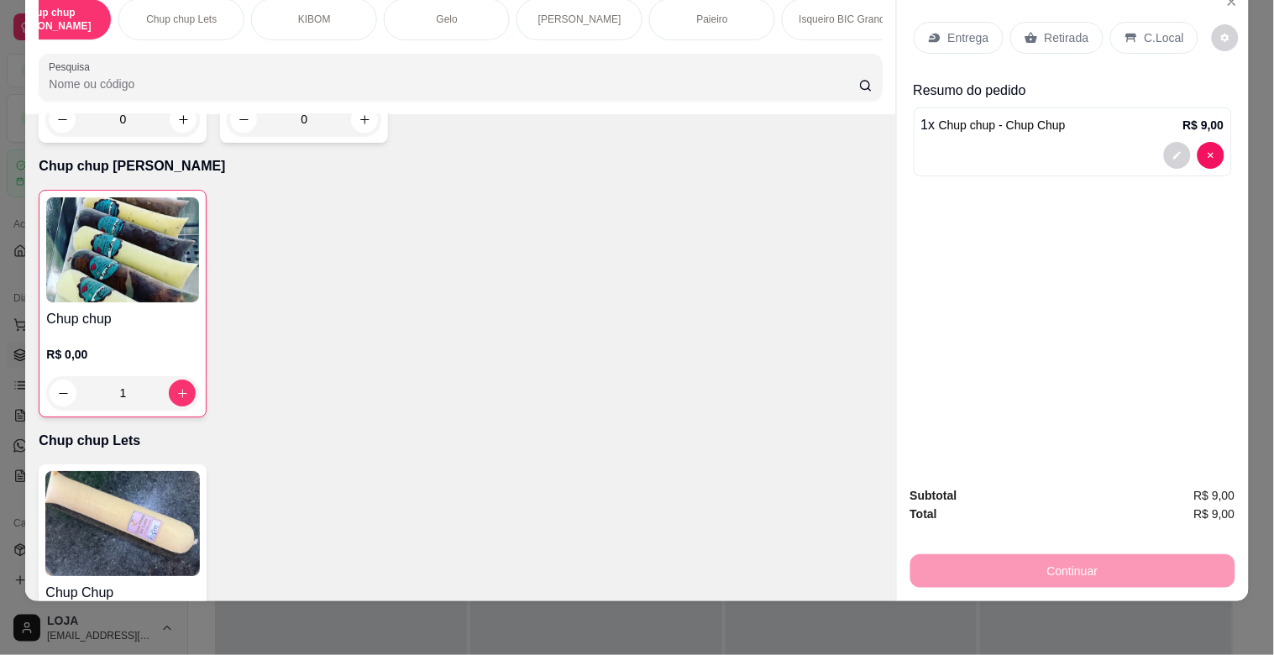
click at [1063, 29] on p "Retirada" at bounding box center [1066, 37] width 44 height 17
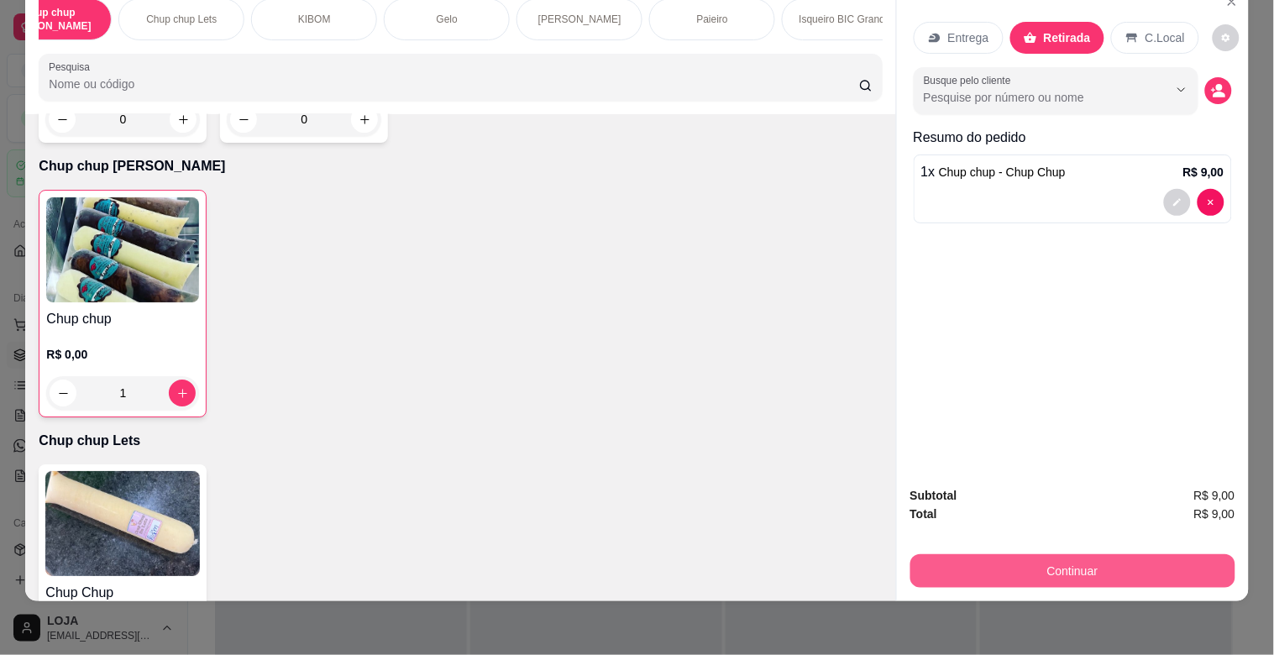
click at [1134, 568] on button "Continuar" at bounding box center [1072, 571] width 325 height 34
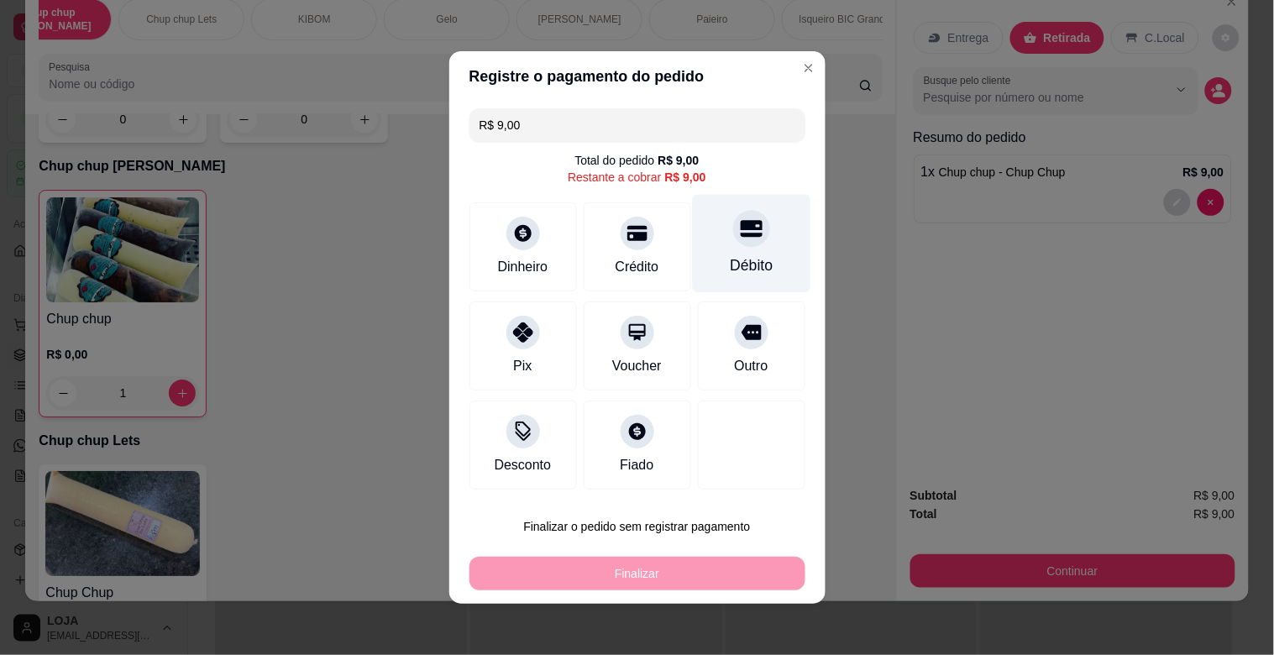
click at [750, 266] on div "Débito" at bounding box center [751, 265] width 43 height 22
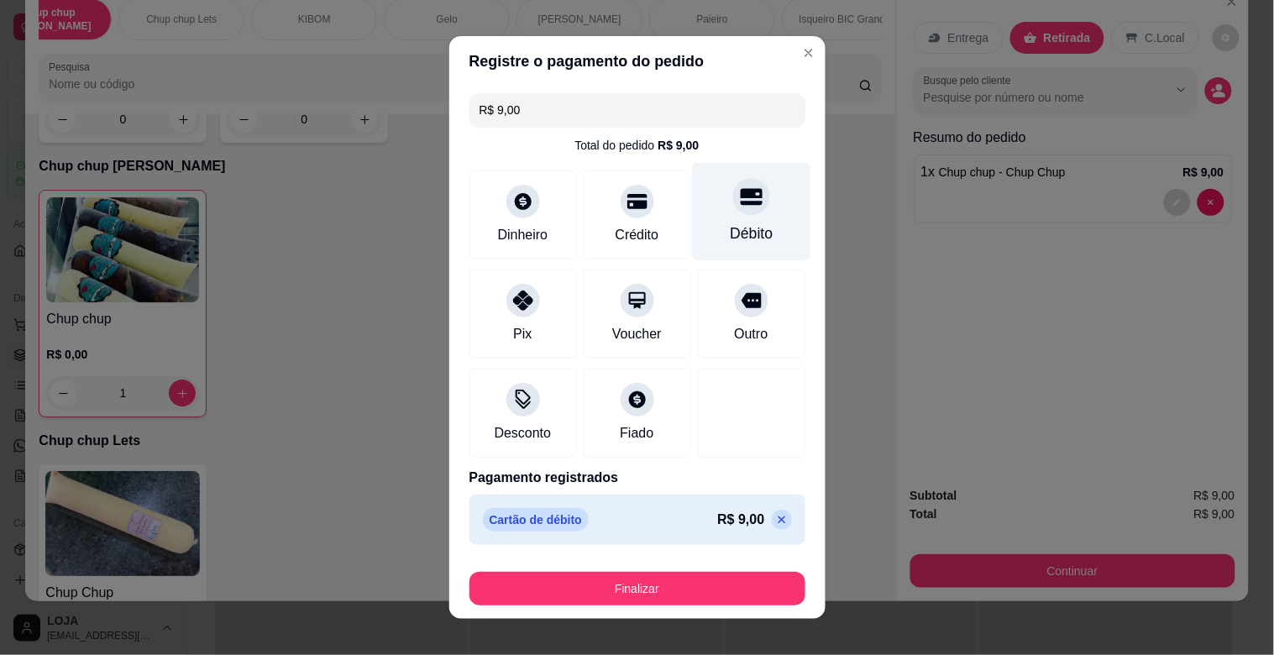
type input "R$ 0,00"
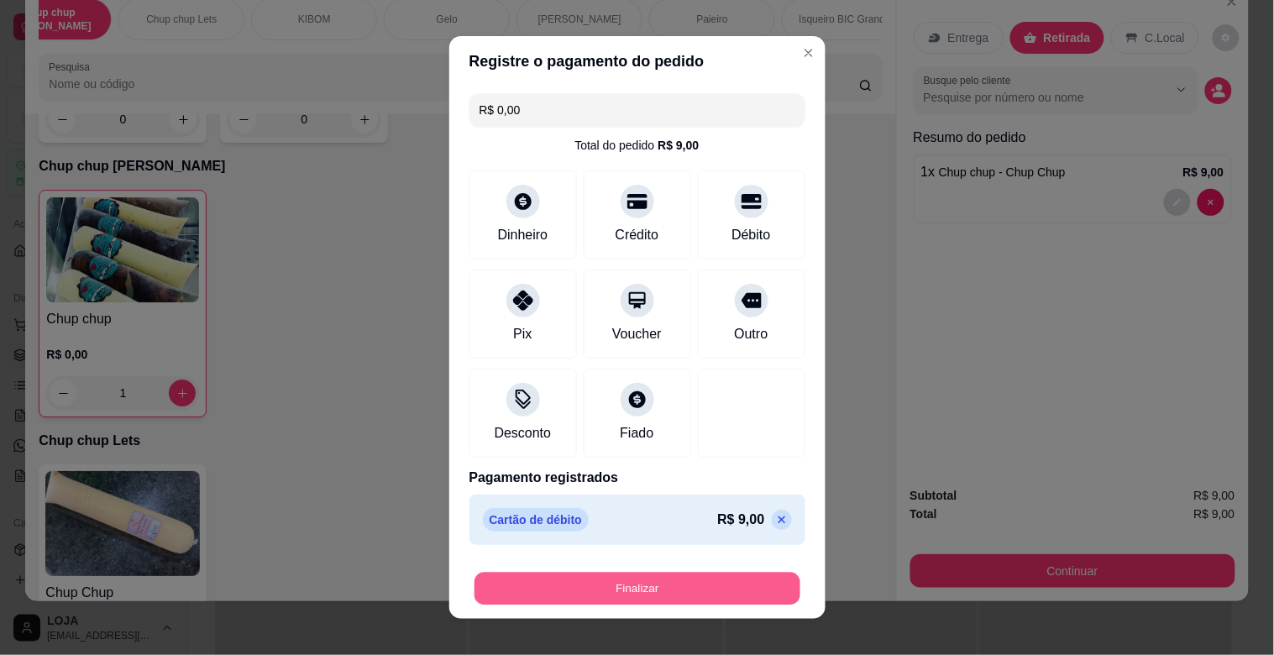
click at [734, 579] on button "Finalizar" at bounding box center [637, 589] width 326 height 33
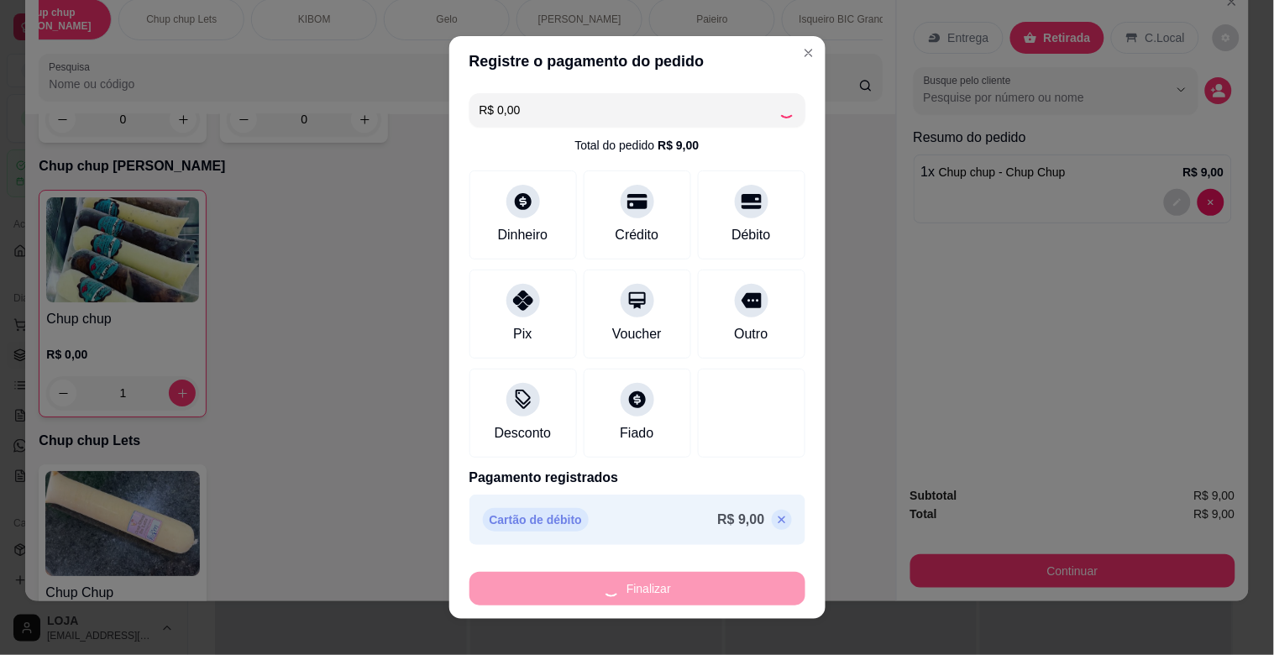
type input "0"
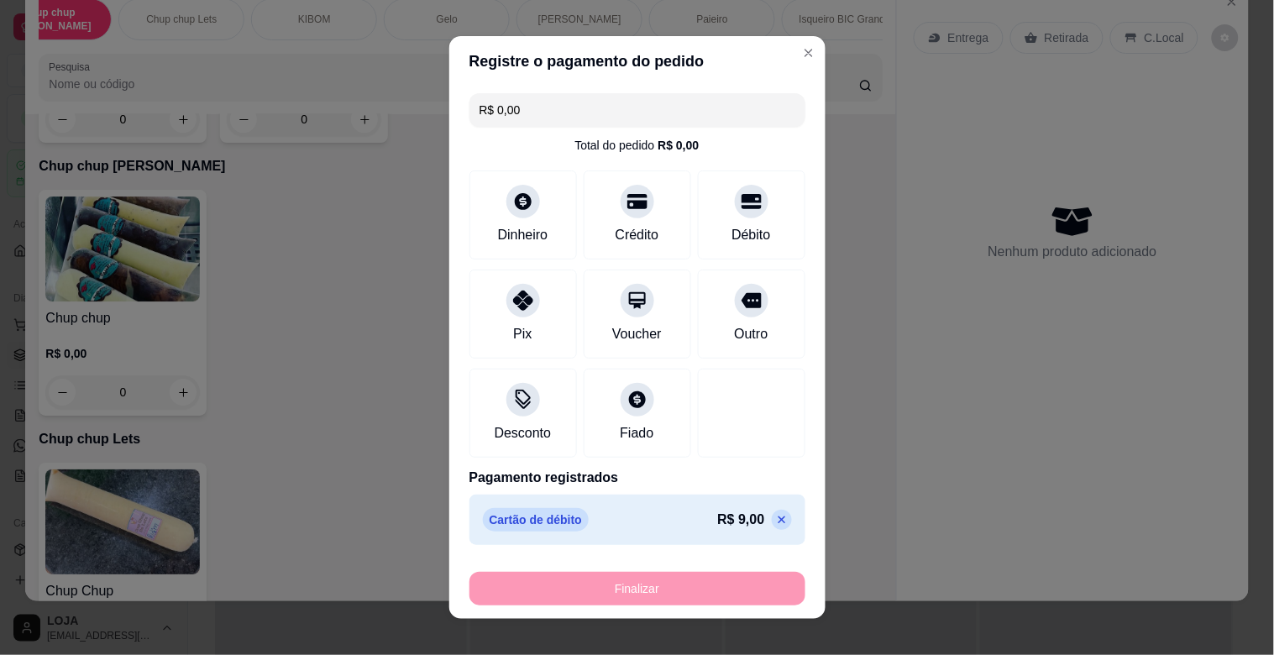
type input "-R$ 9,00"
